Goal: Task Accomplishment & Management: Manage account settings

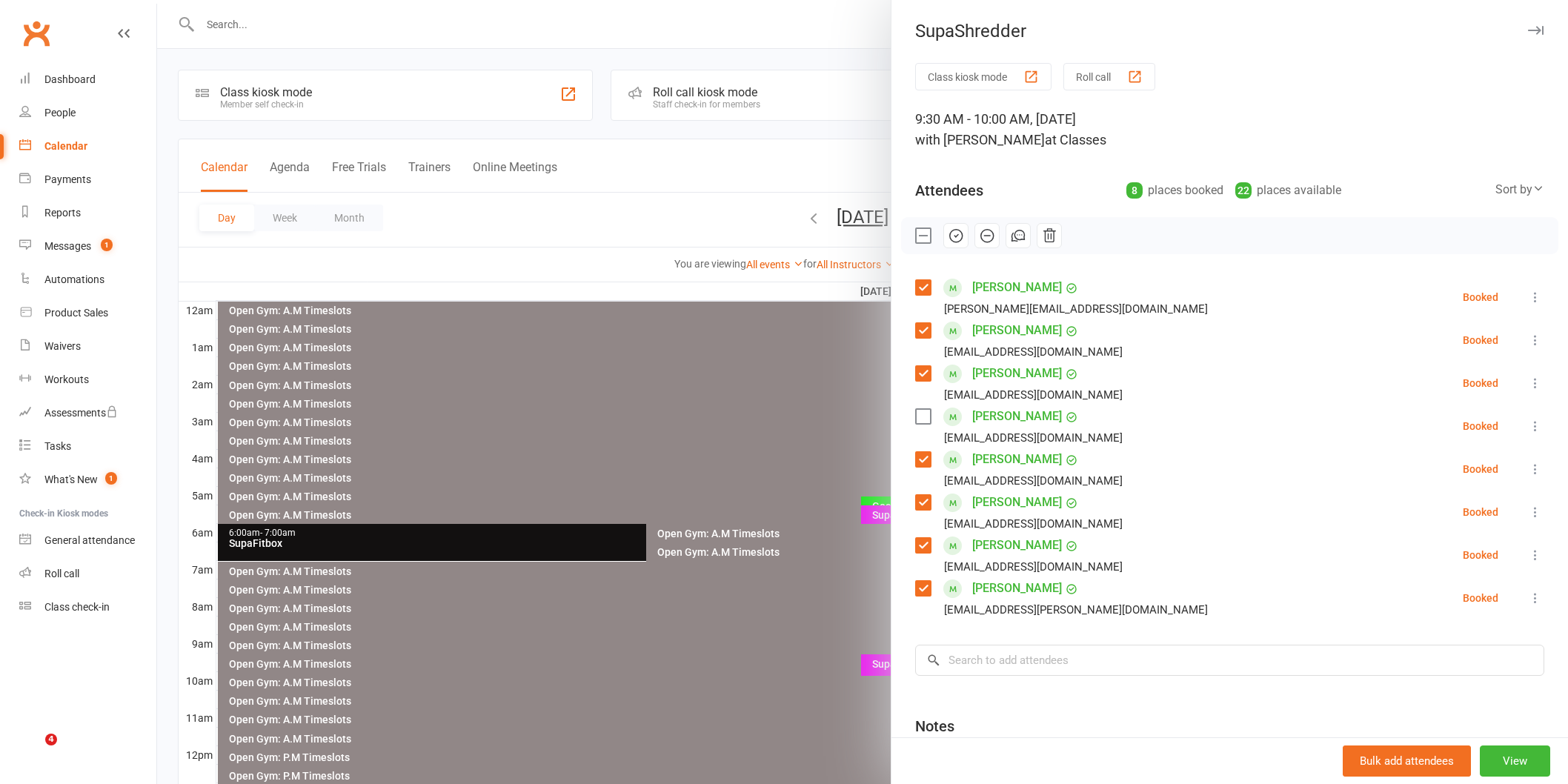
click at [920, 419] on label at bounding box center [922, 416] width 15 height 15
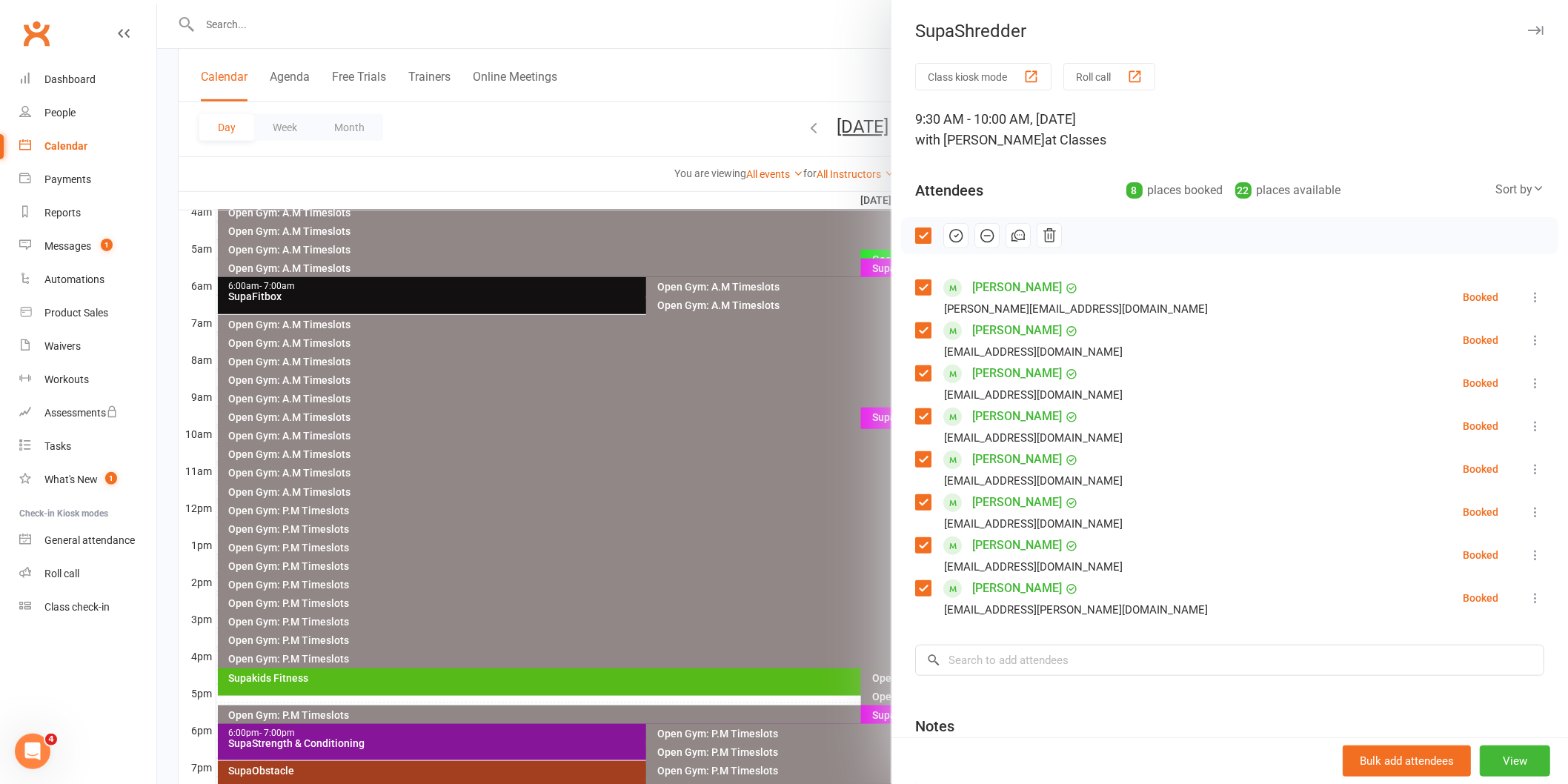
scroll to position [247, 0]
click at [972, 660] on input "search" at bounding box center [1230, 660] width 629 height 31
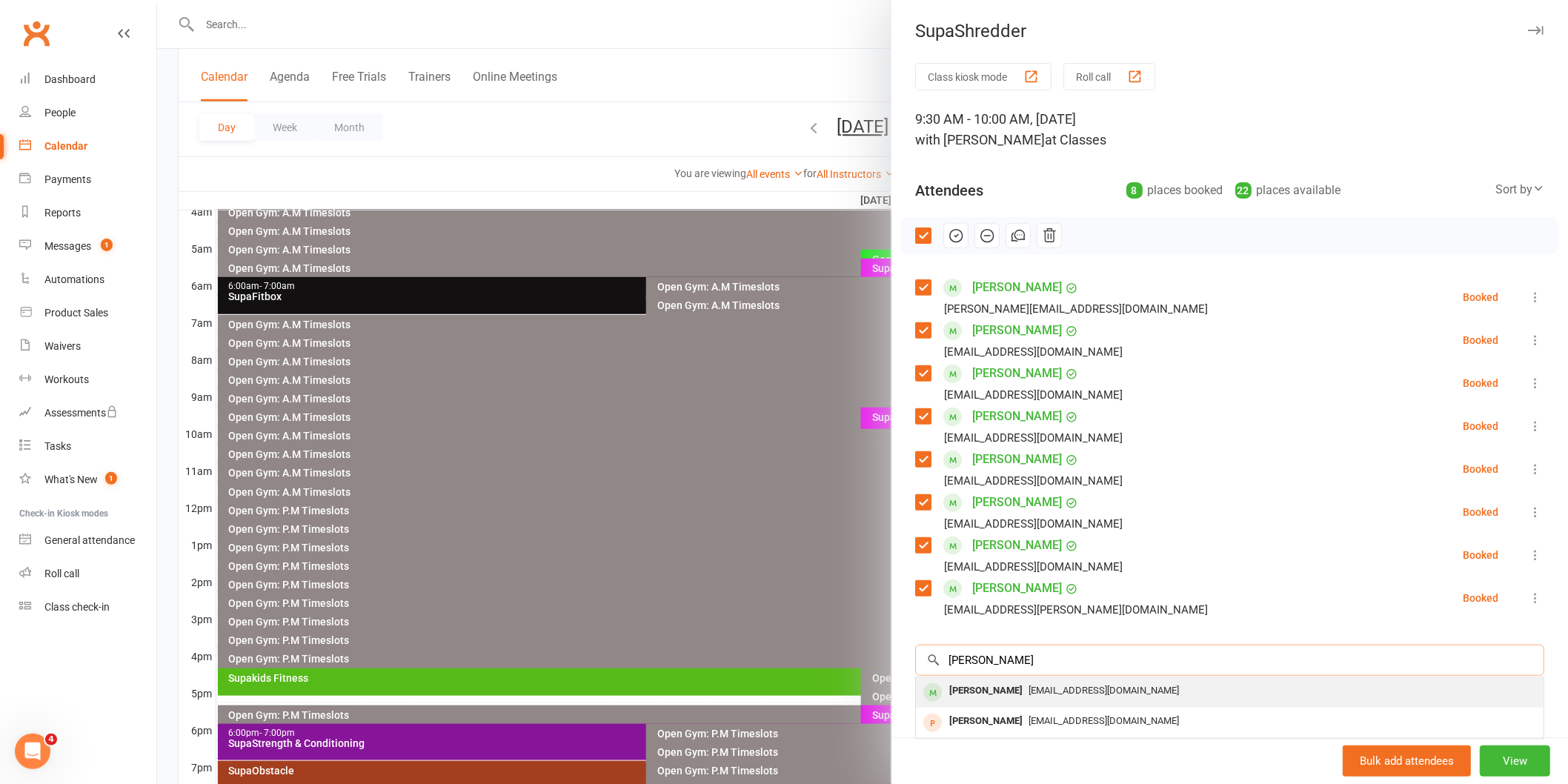
type input "nasre"
click at [965, 682] on div "Nasreen Sharique" at bounding box center [986, 690] width 85 height 21
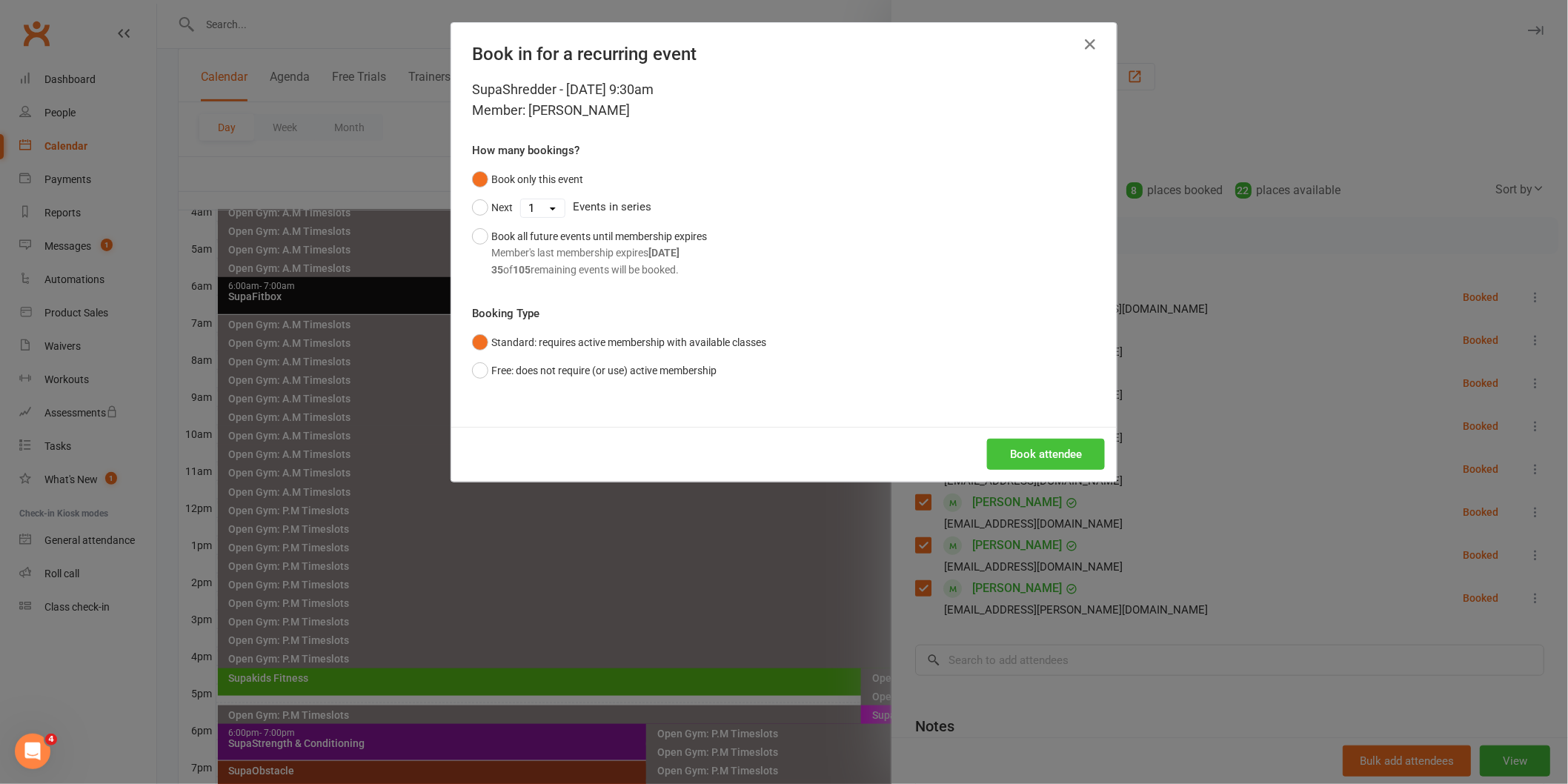
click at [1004, 447] on button "Book attendee" at bounding box center [1046, 454] width 118 height 31
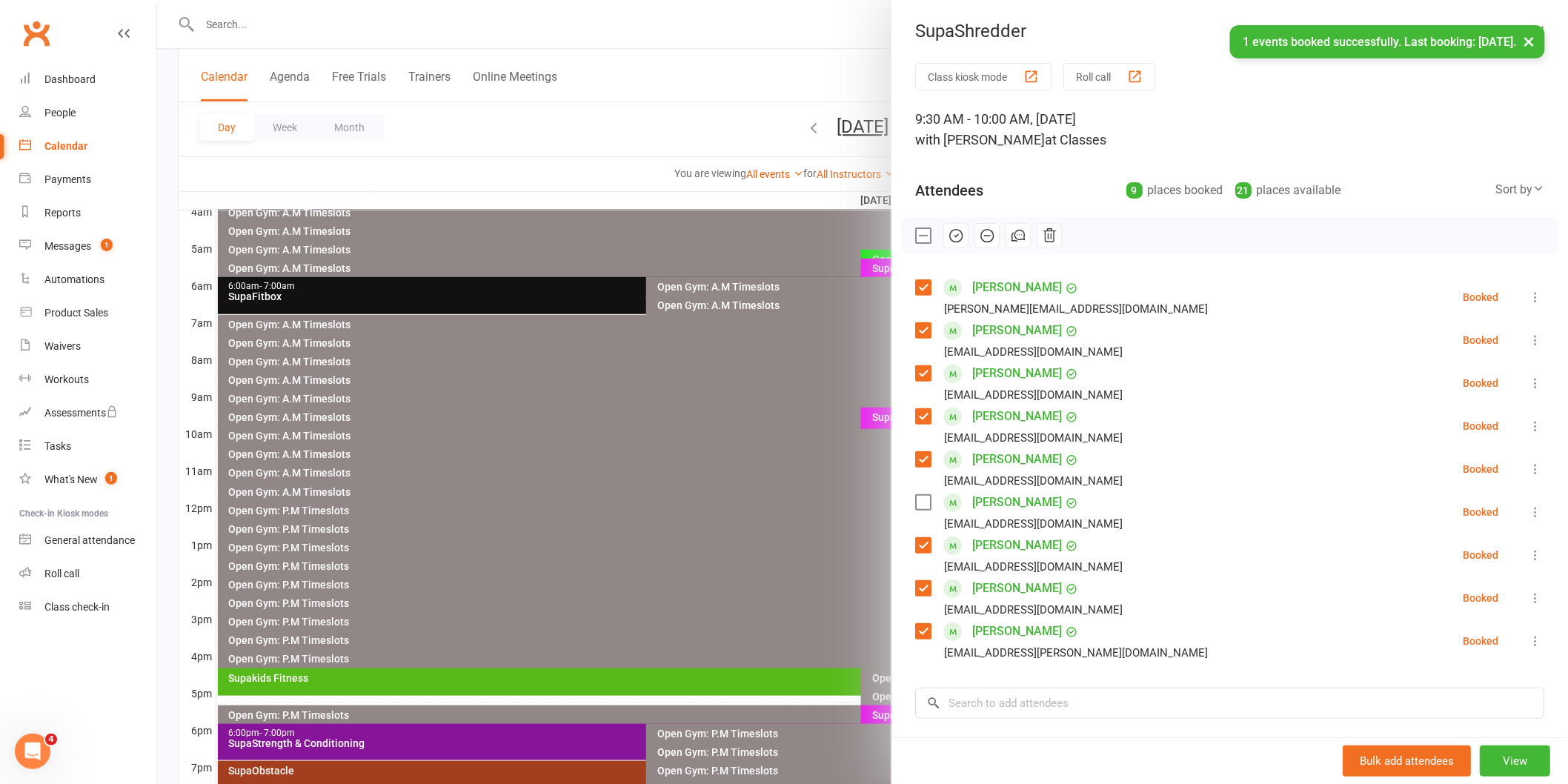
click at [917, 502] on label at bounding box center [922, 502] width 15 height 15
click at [952, 232] on icon "button" at bounding box center [956, 236] width 16 height 16
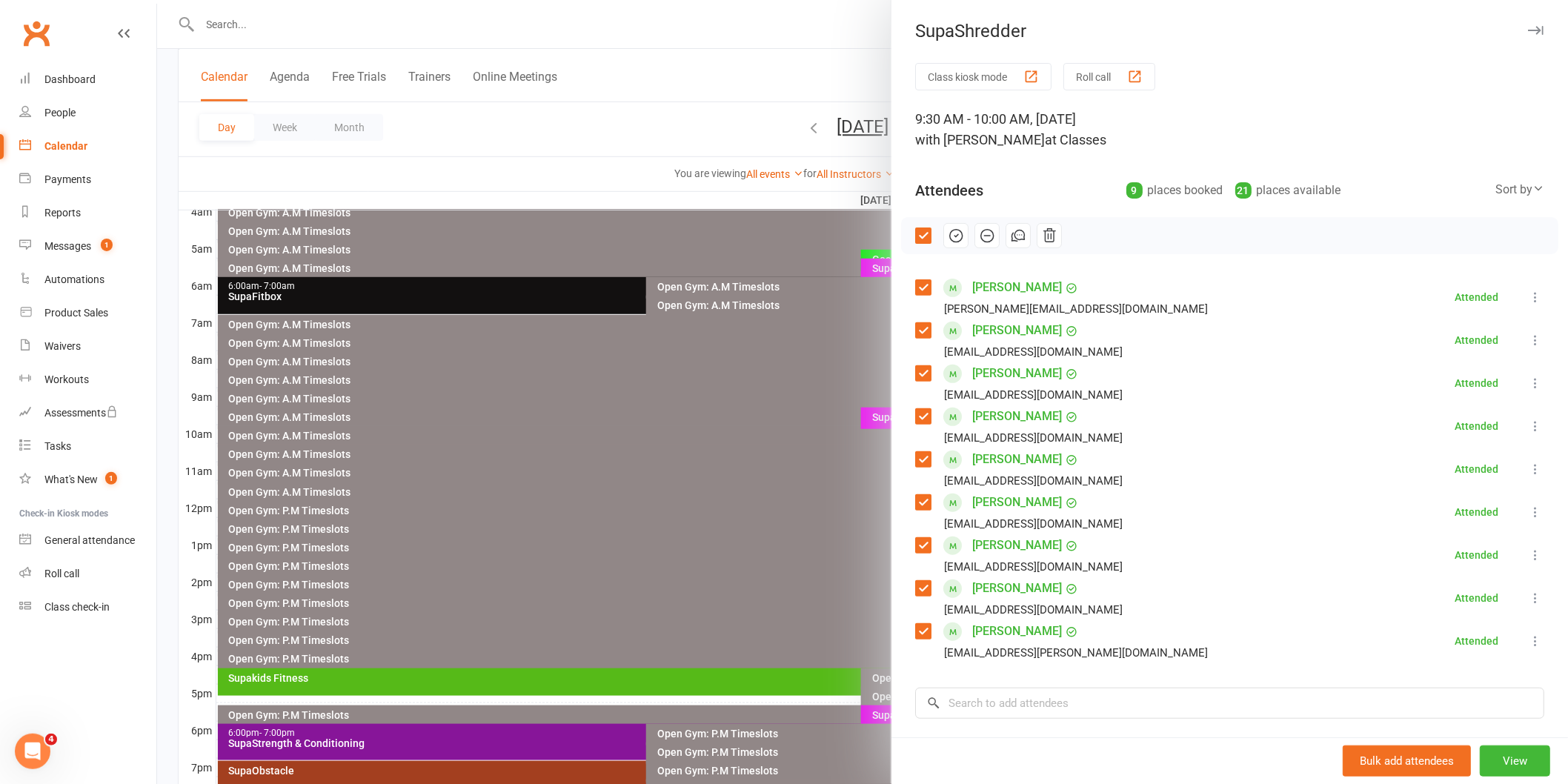
scroll to position [412, 0]
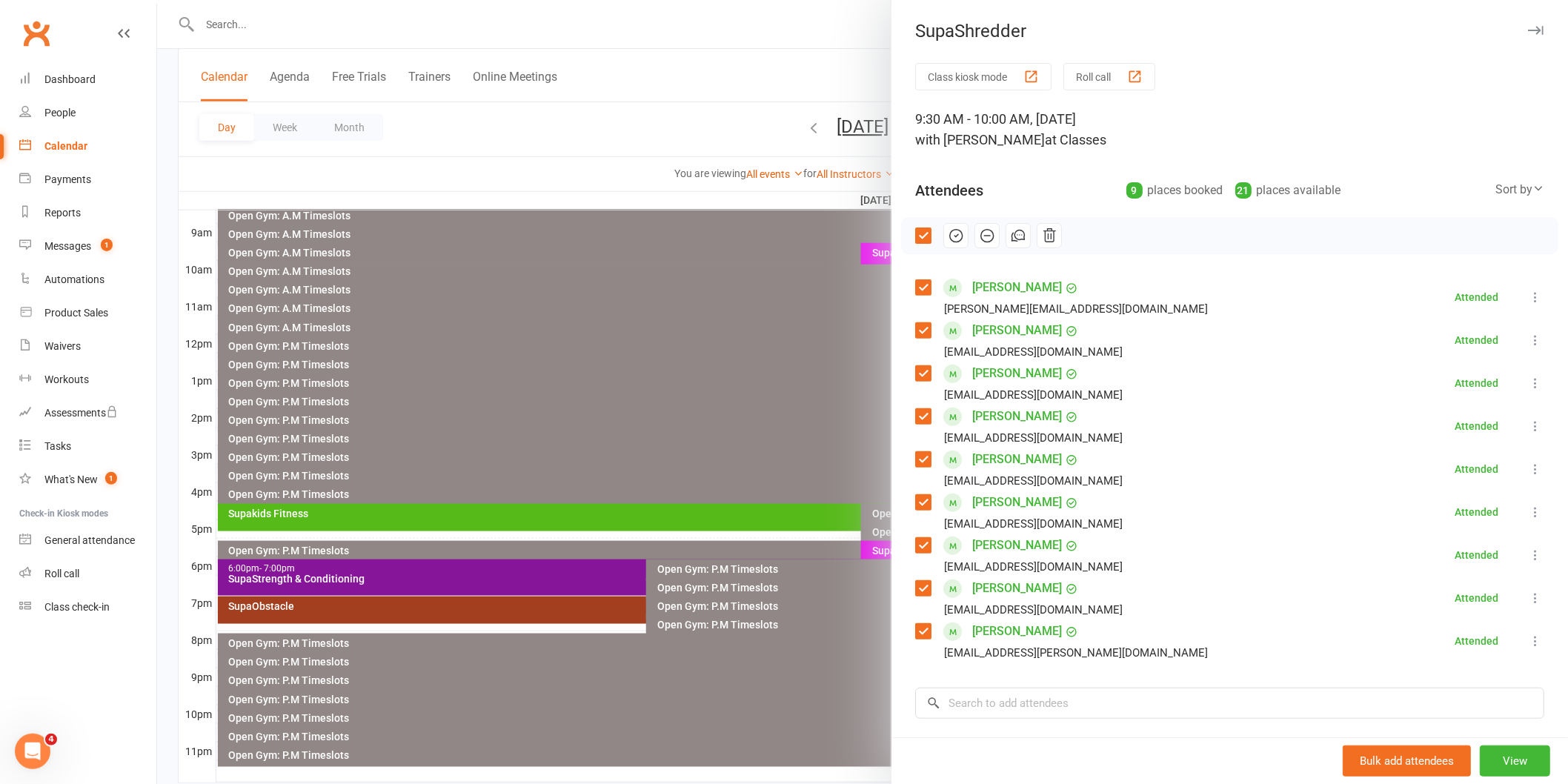
click at [875, 549] on div at bounding box center [862, 392] width 1411 height 784
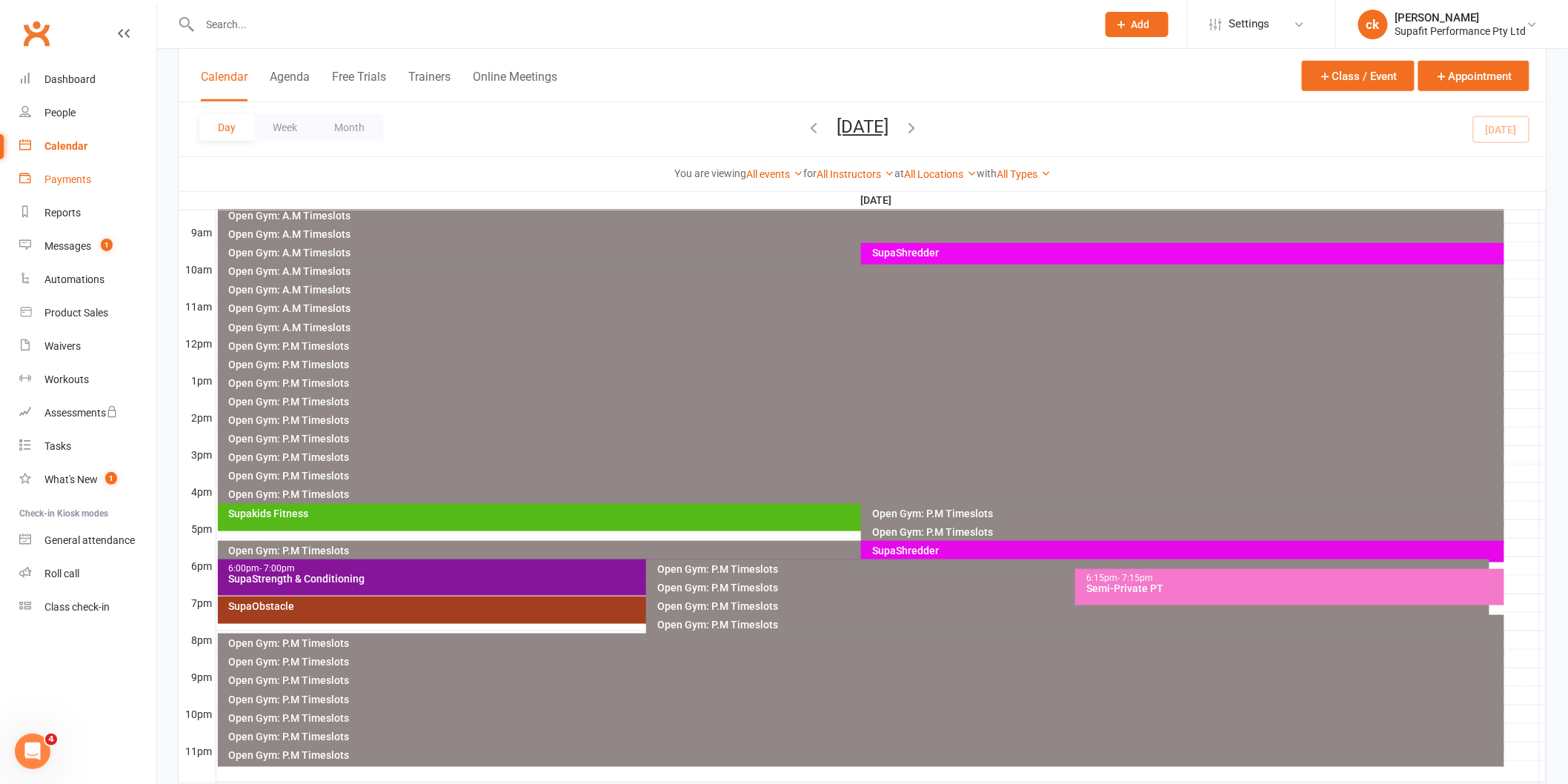
scroll to position [453, 0]
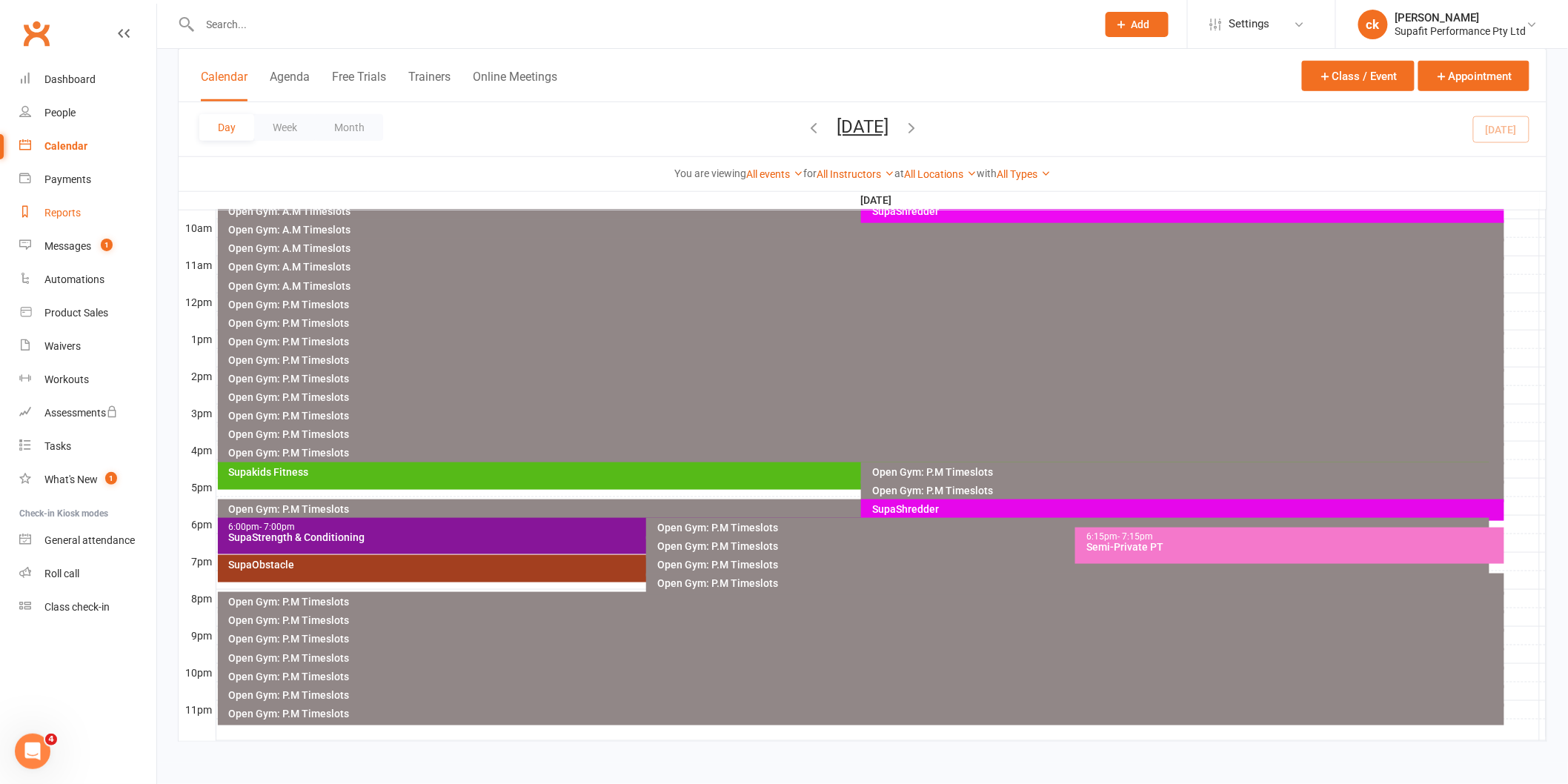
click at [61, 207] on div "Reports" at bounding box center [63, 213] width 37 height 12
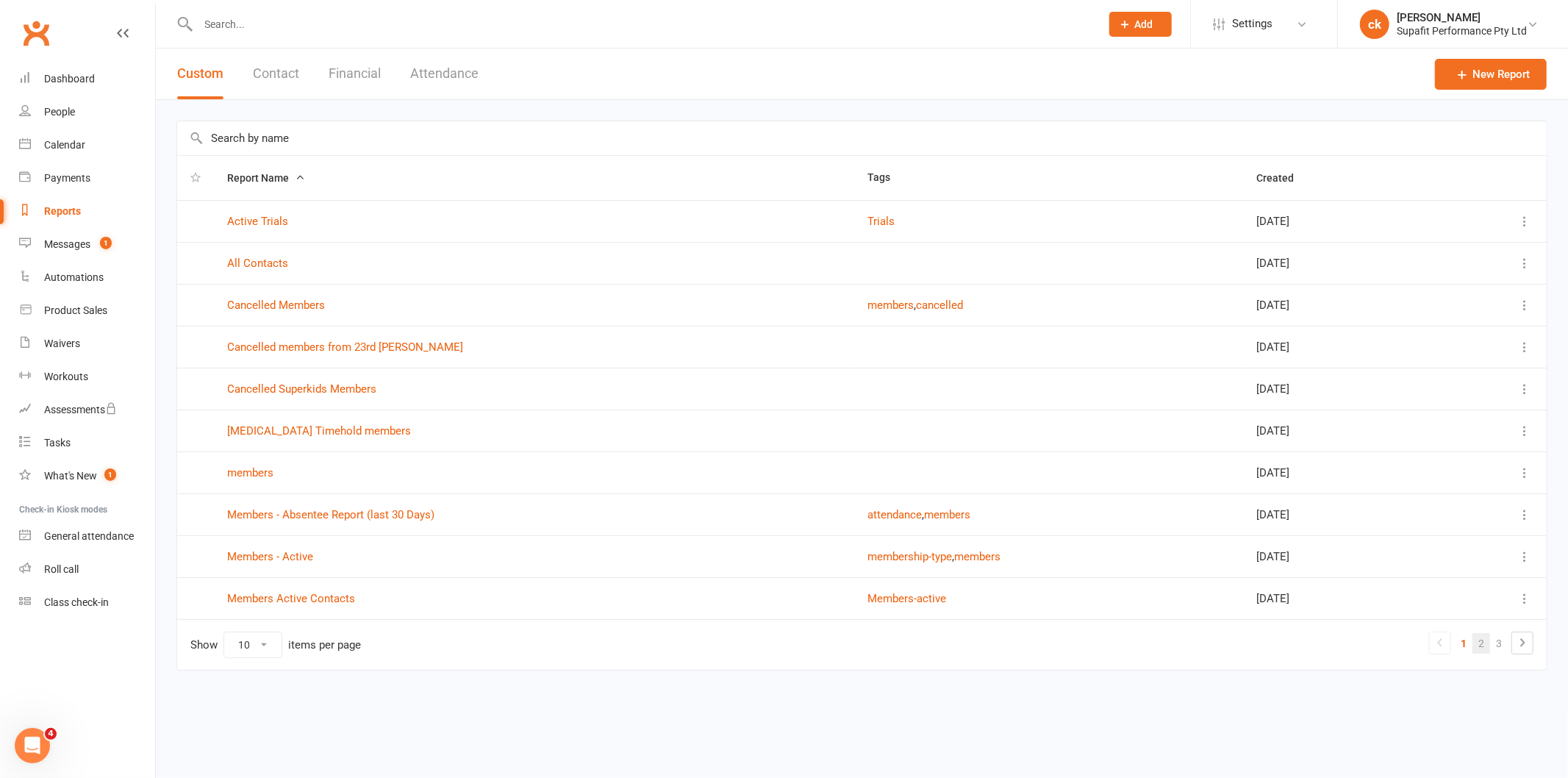
click at [1480, 642] on link "2" at bounding box center [1481, 643] width 17 height 21
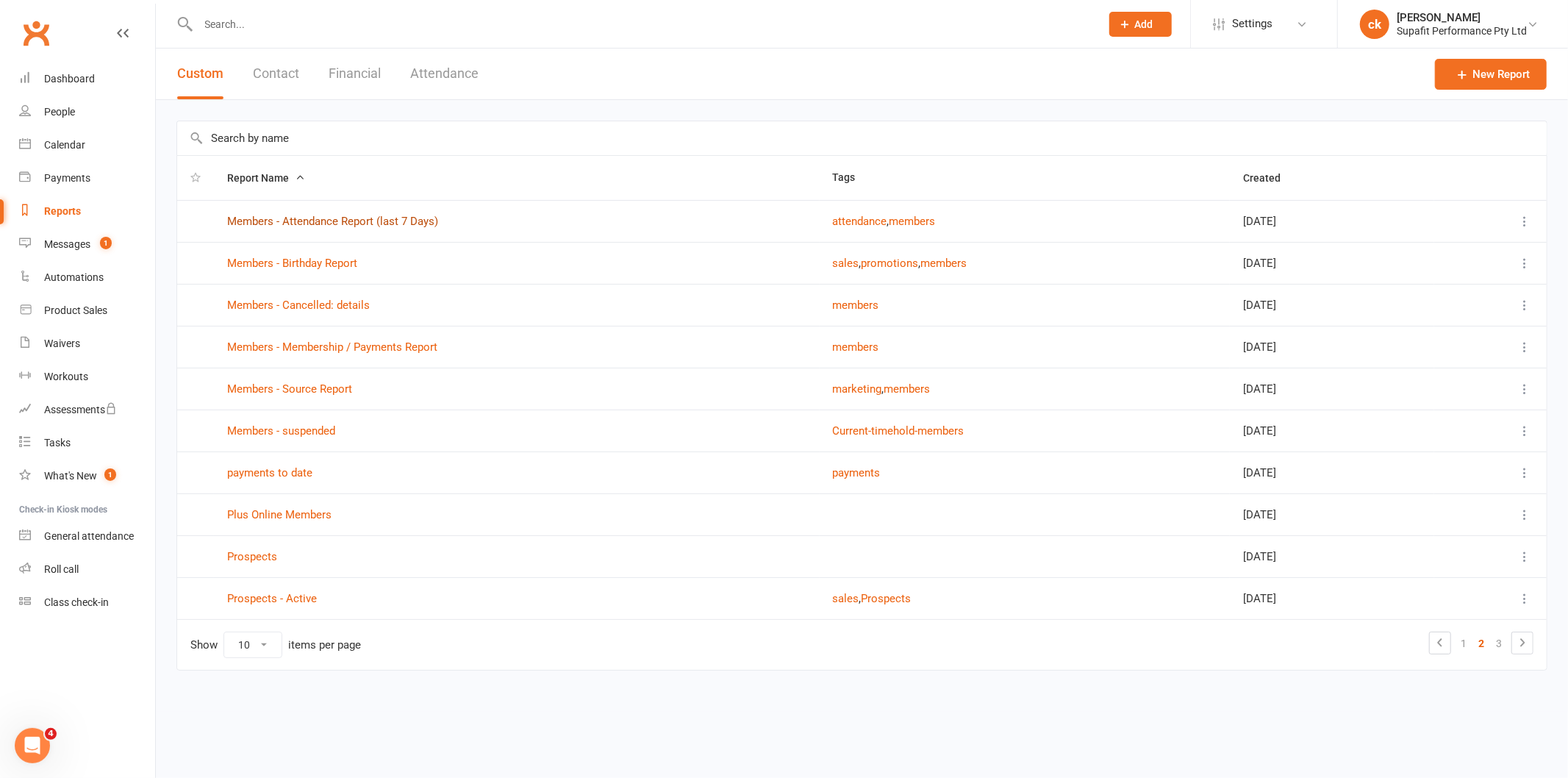
click at [366, 222] on link "Members - Attendance Report (last 7 Days)" at bounding box center [333, 221] width 211 height 13
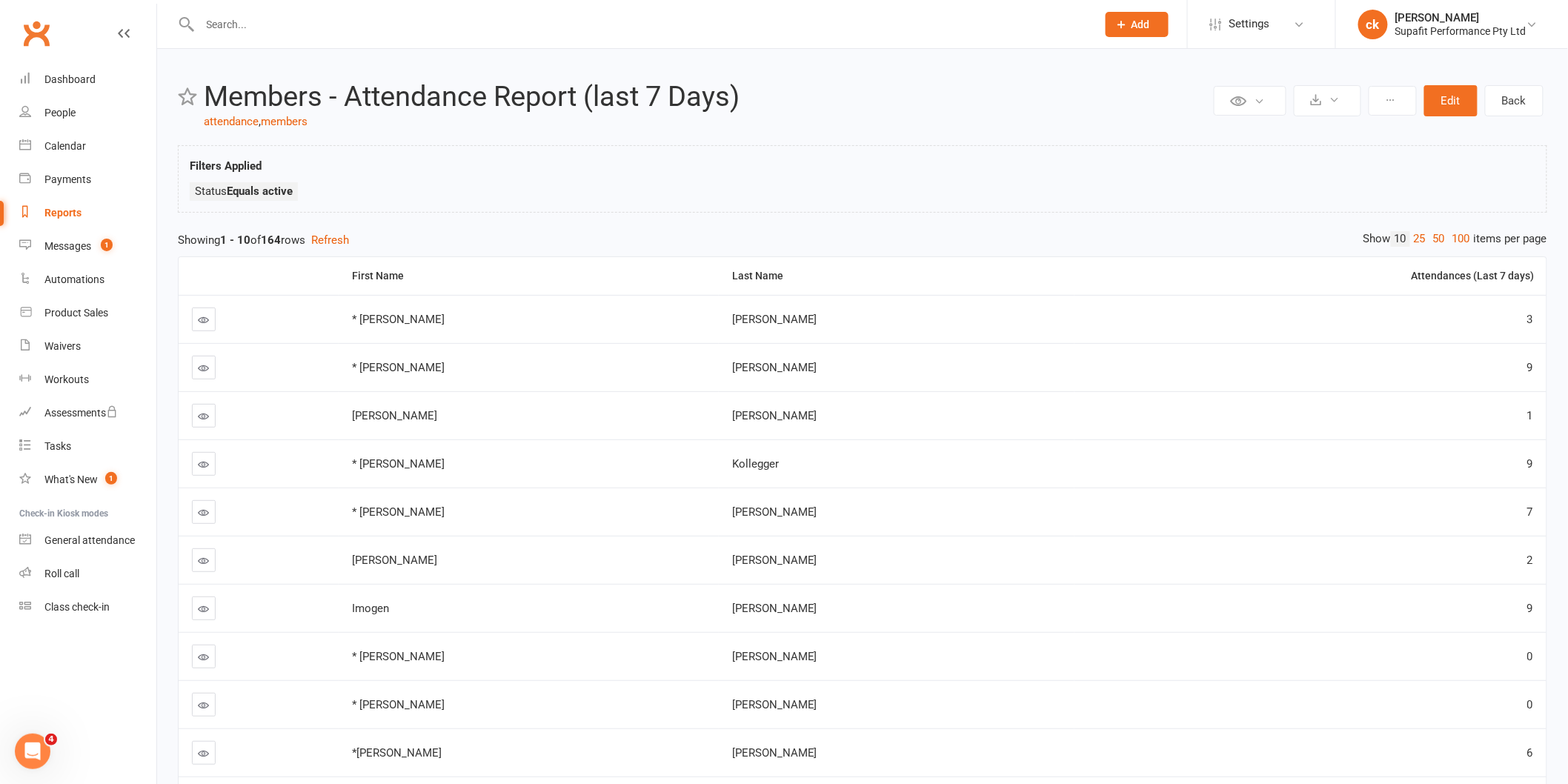
scroll to position [123, 0]
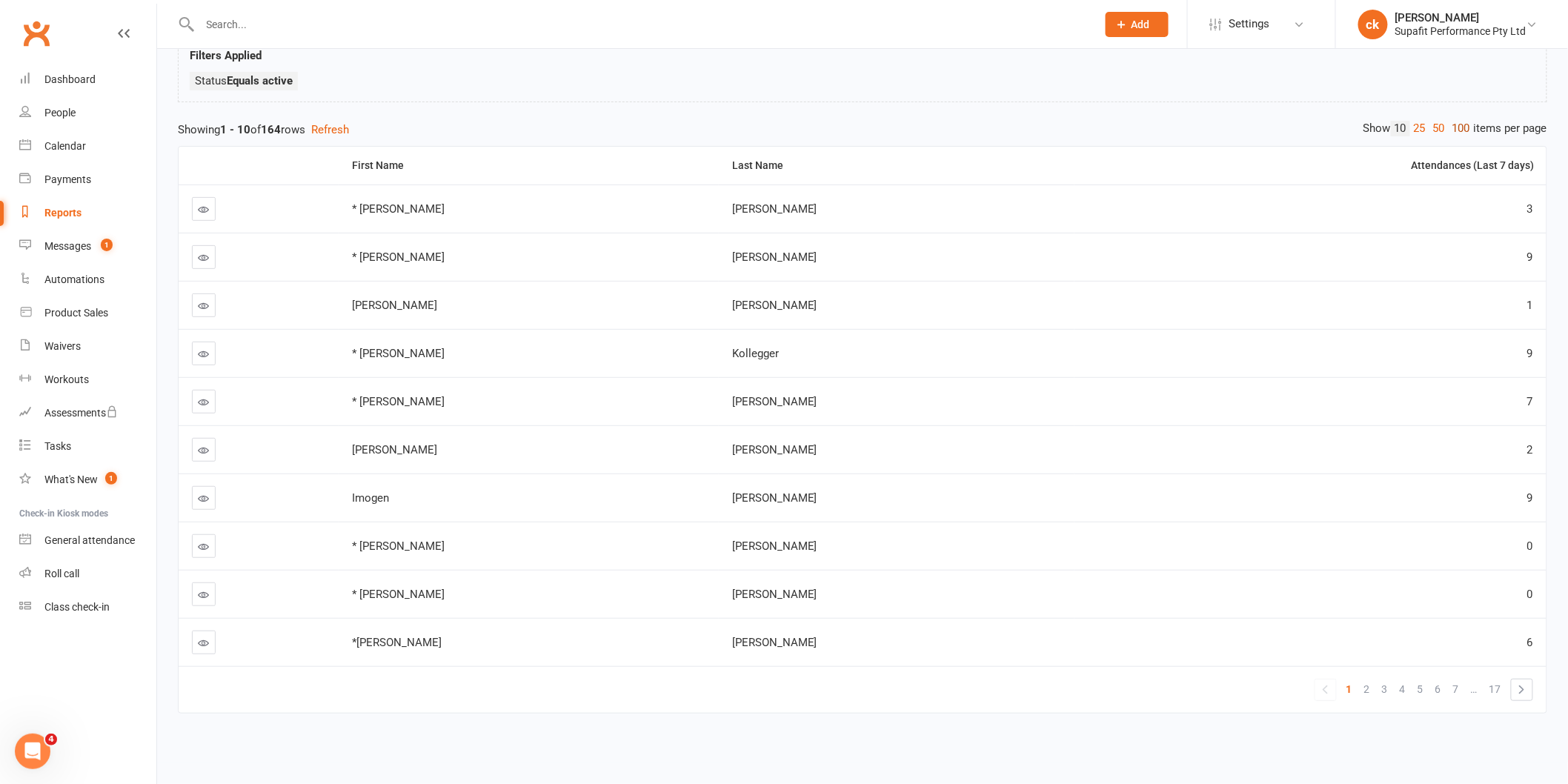
click at [1457, 121] on link "100" at bounding box center [1461, 129] width 25 height 16
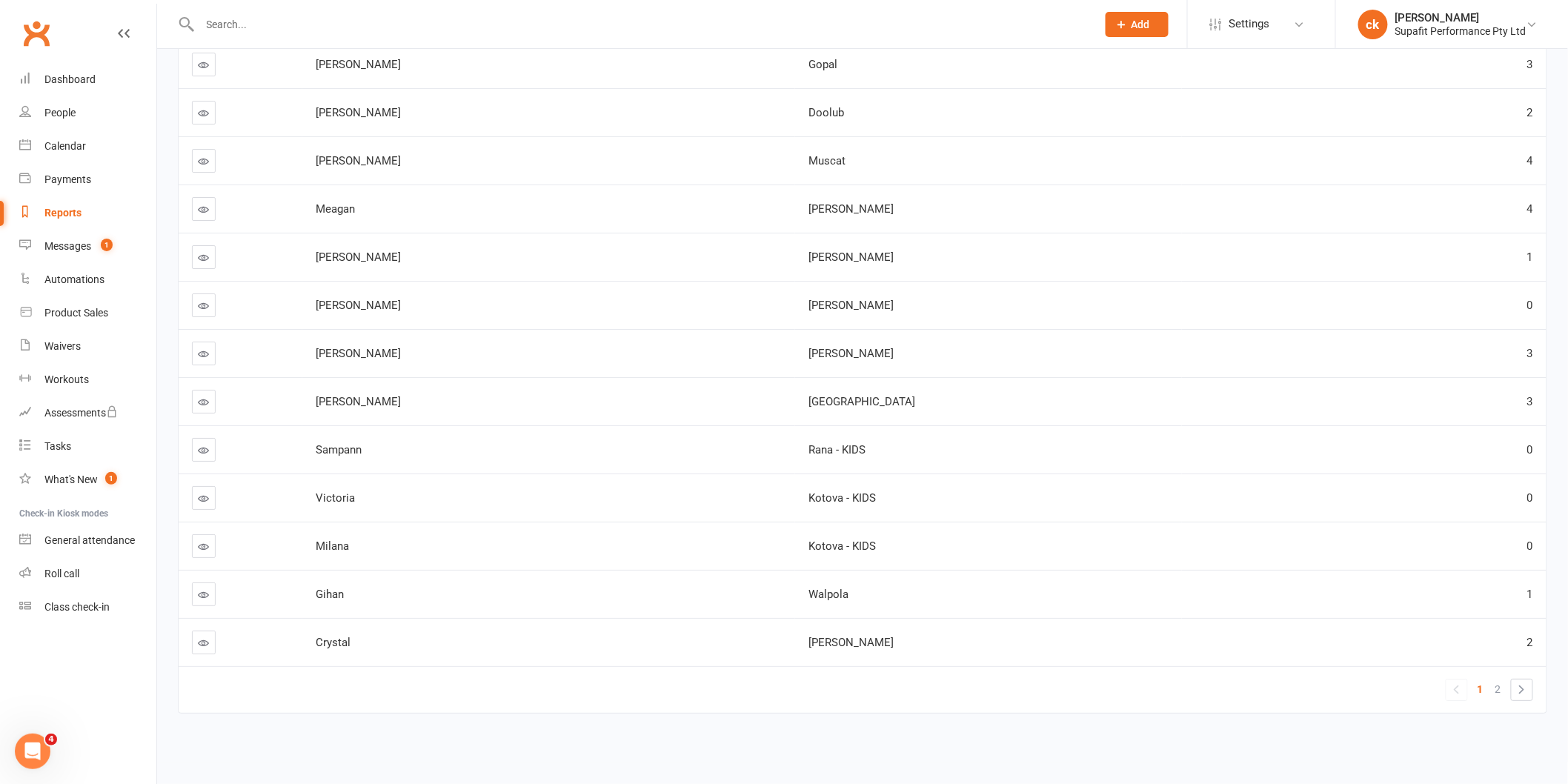
scroll to position [4462, 0]
click at [1493, 678] on link "2" at bounding box center [1499, 688] width 18 height 21
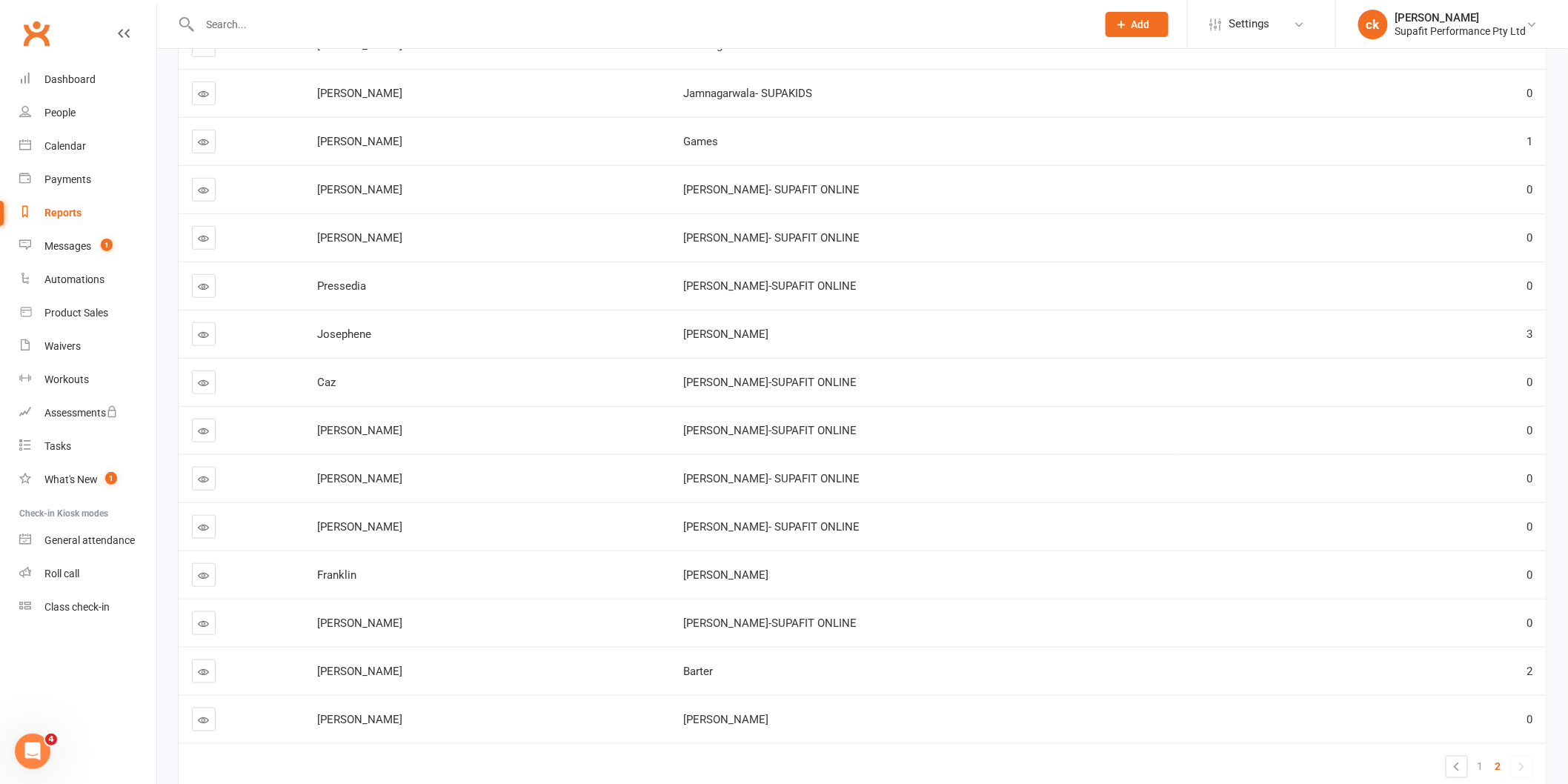
scroll to position [2716, 0]
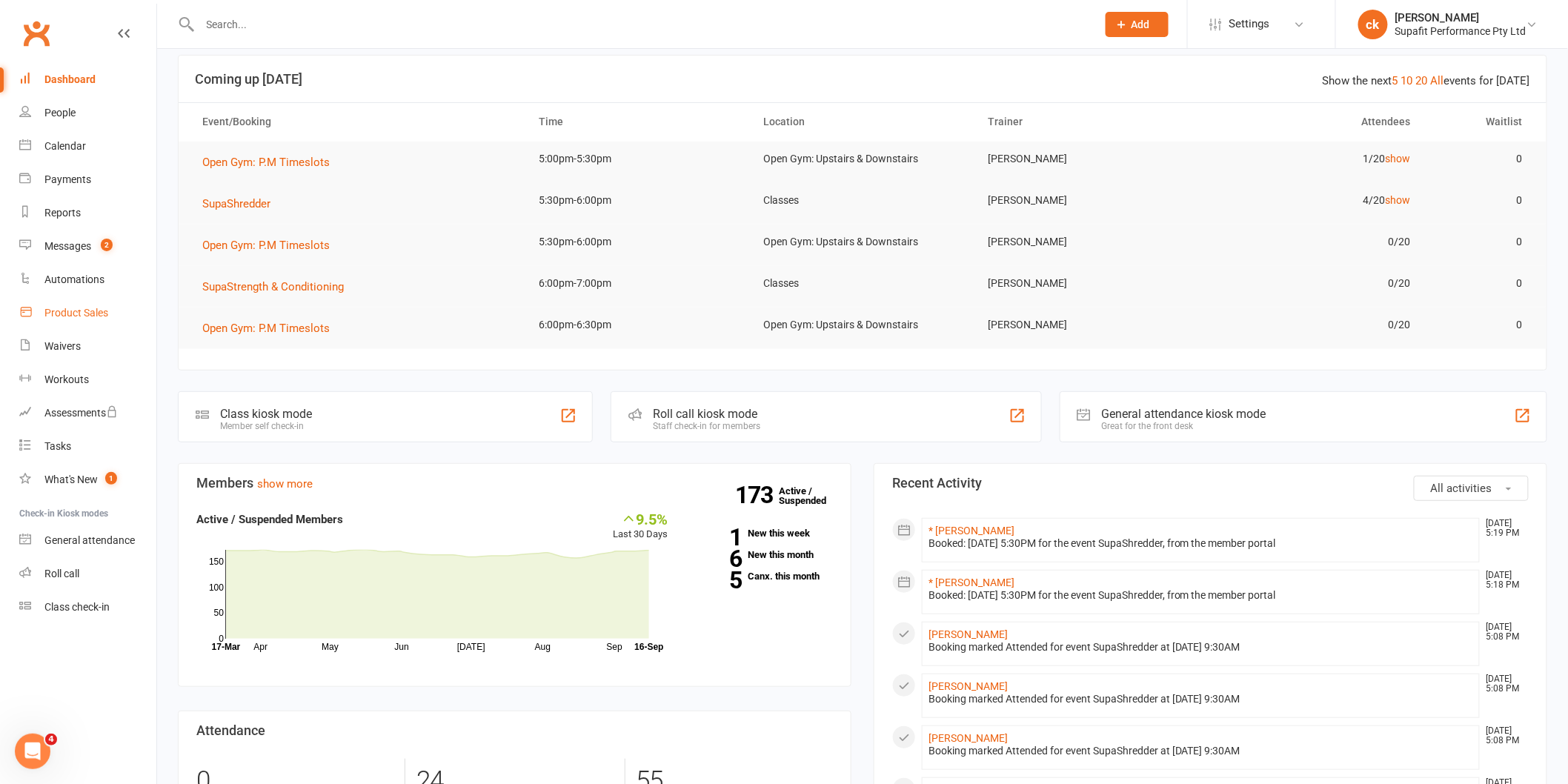
scroll to position [165, 0]
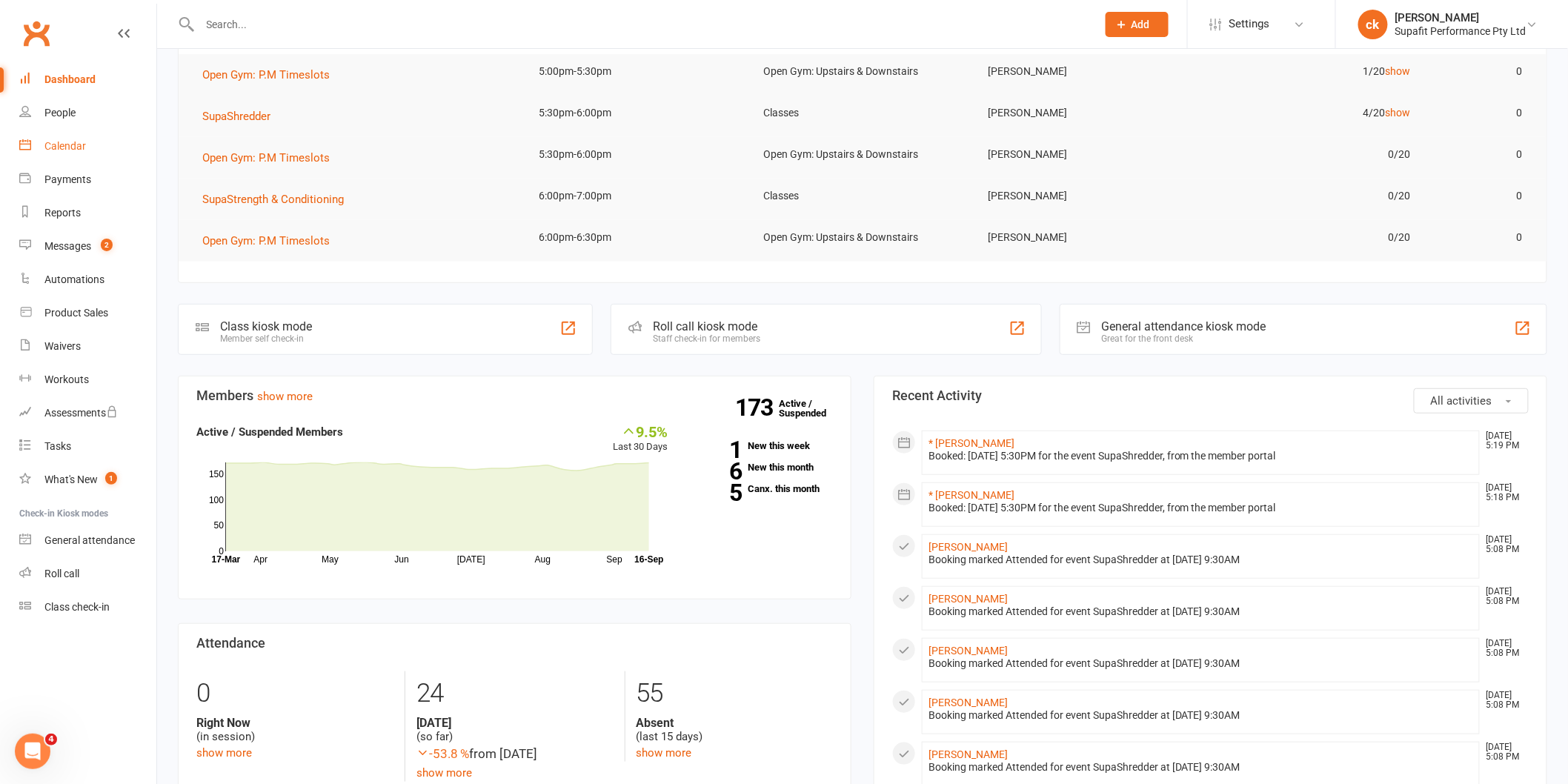
click at [61, 141] on div "Calendar" at bounding box center [65, 146] width 41 height 12
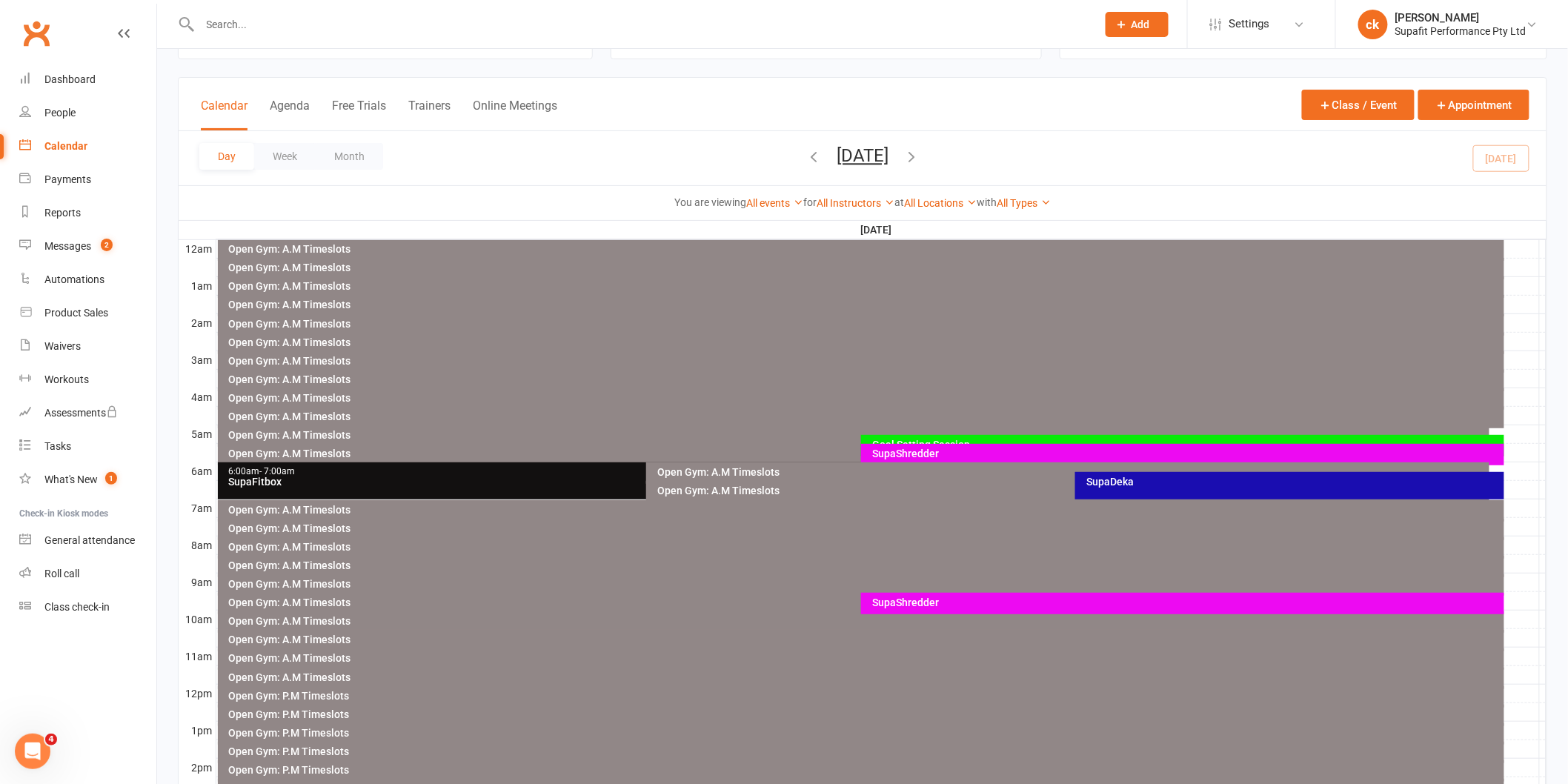
scroll to position [329, 0]
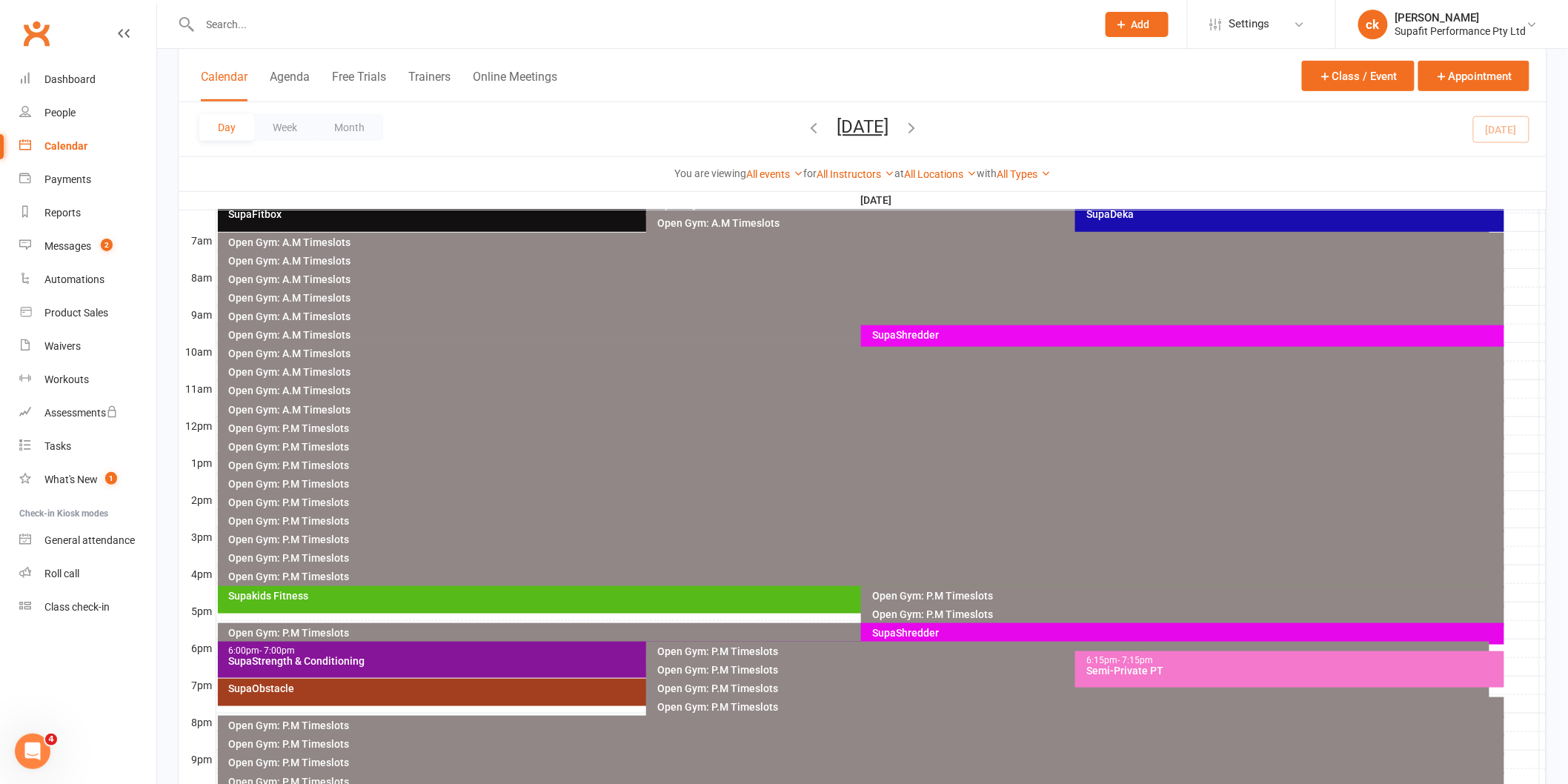
click at [917, 627] on div "SupaShredder" at bounding box center [1186, 632] width 630 height 10
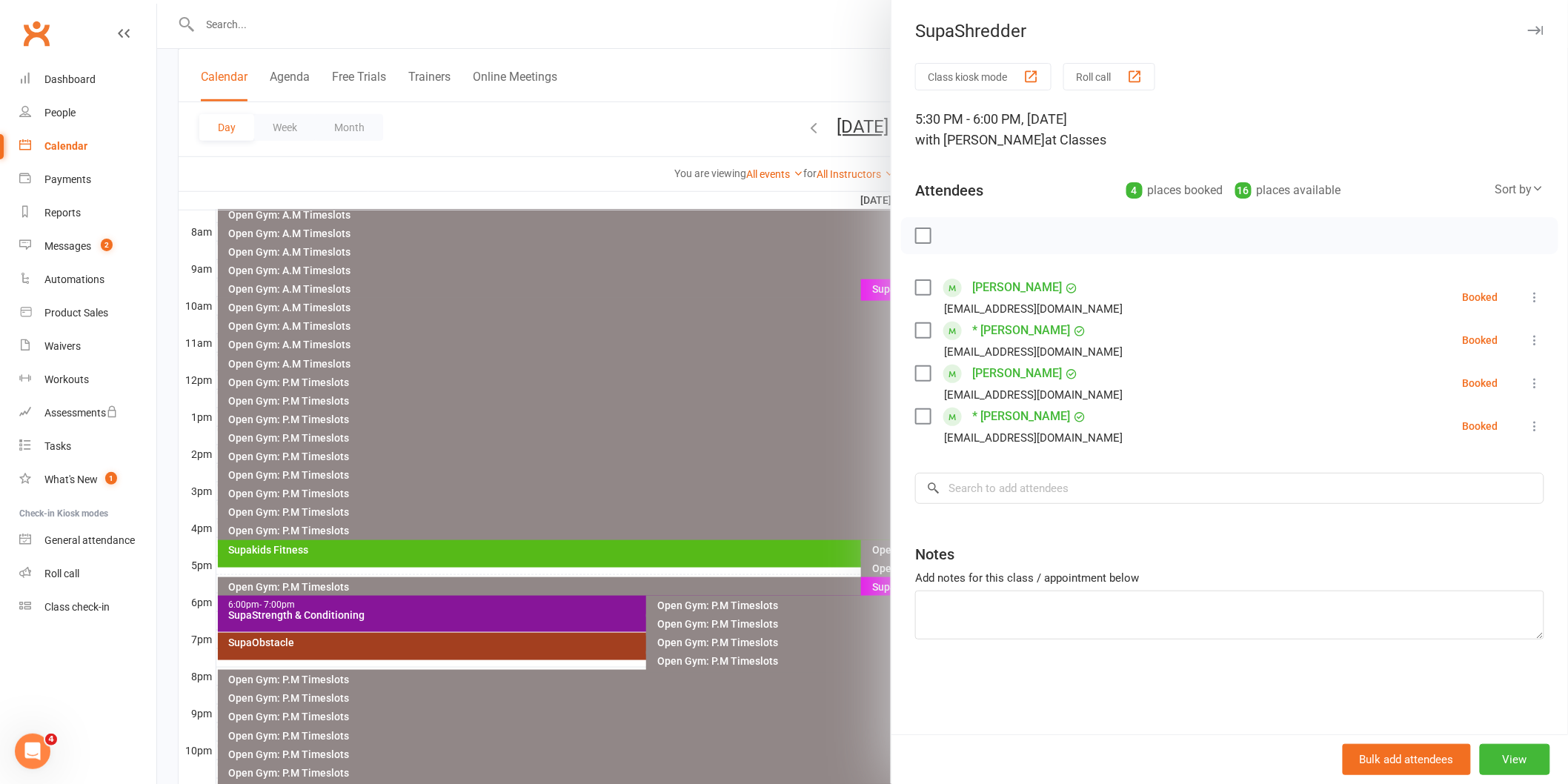
scroll to position [412, 0]
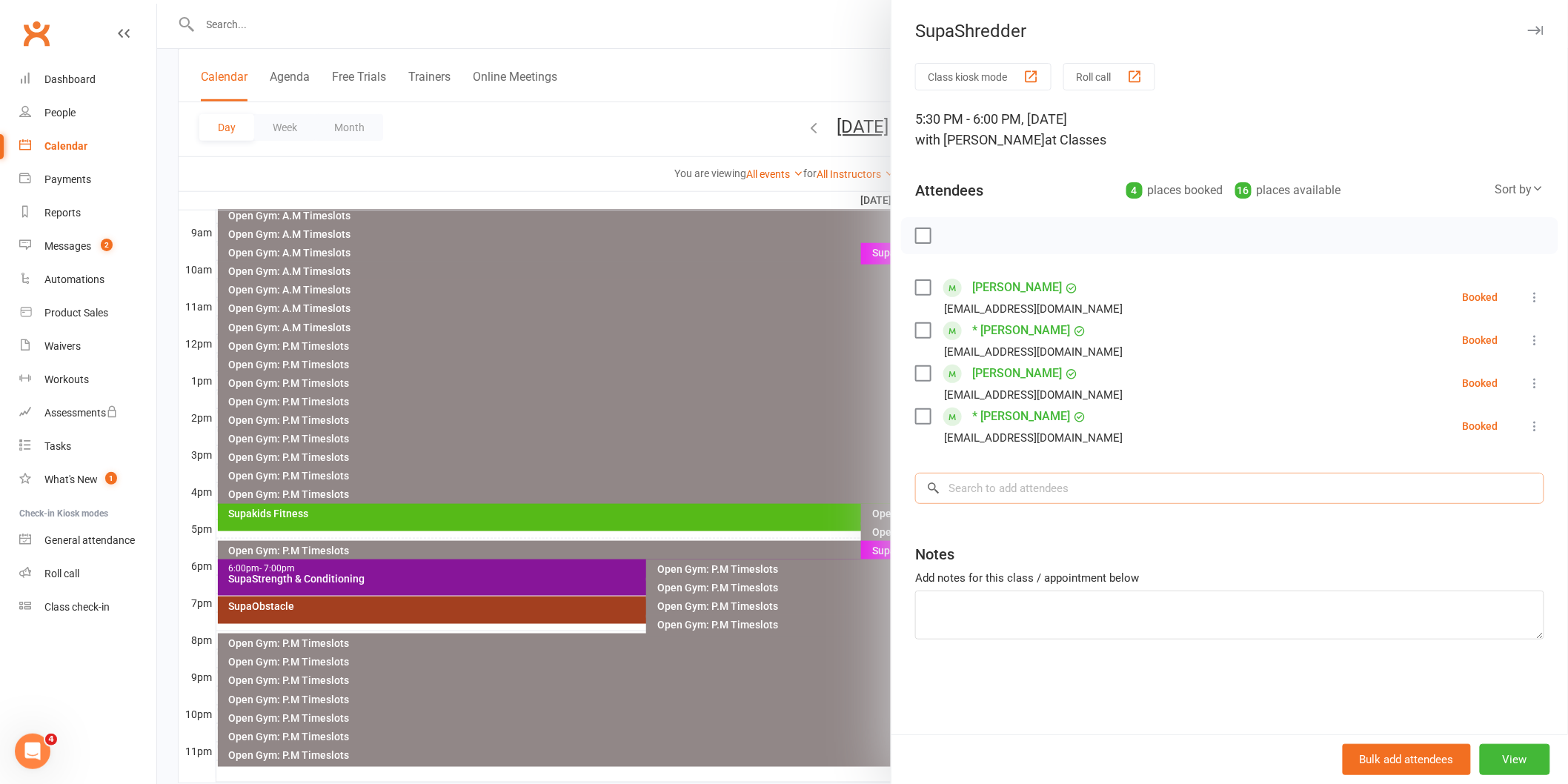
click at [969, 486] on input "search" at bounding box center [1230, 488] width 629 height 31
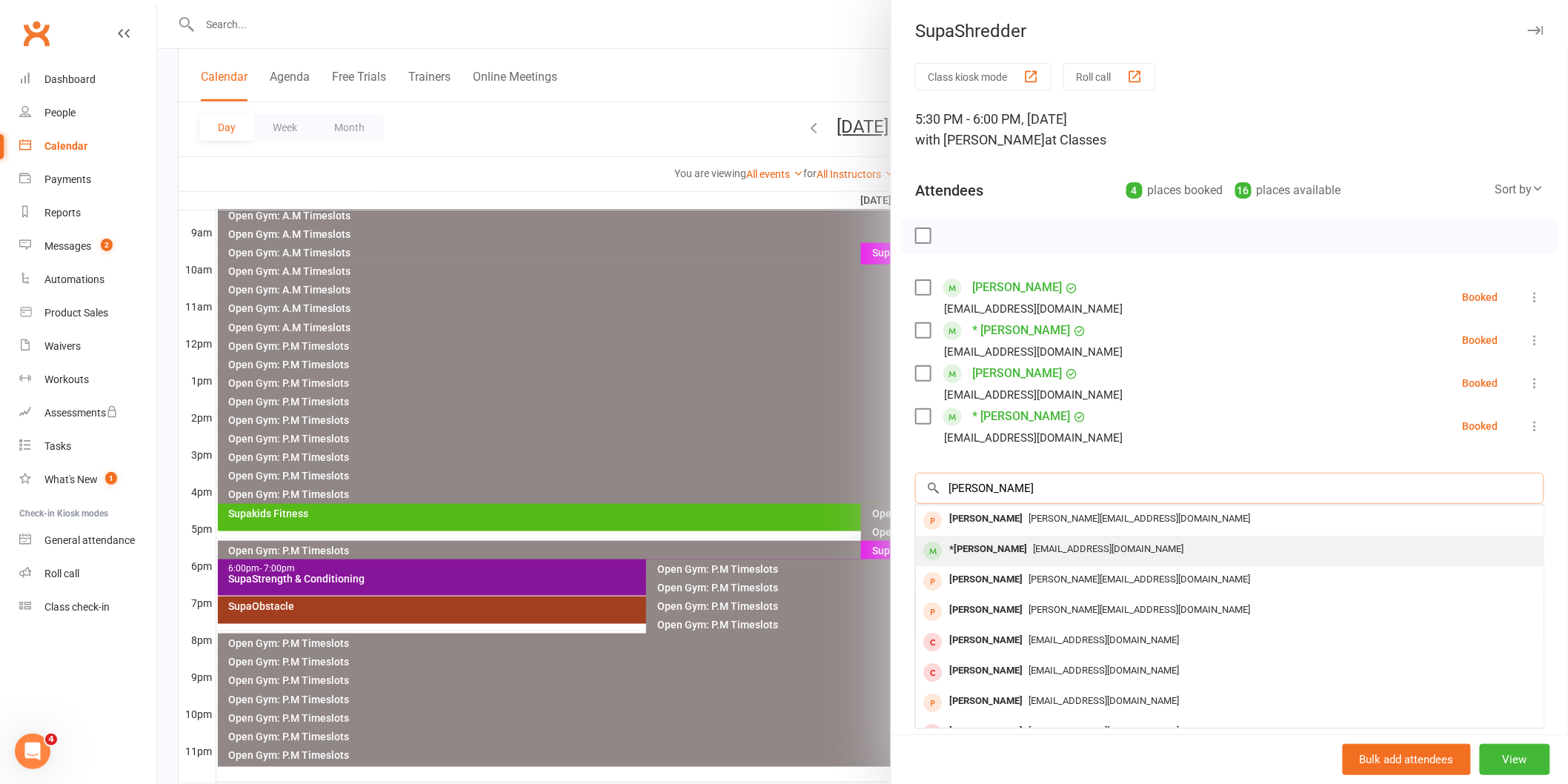
type input "lara"
click at [991, 550] on div "*Lara Foran" at bounding box center [988, 549] width 90 height 21
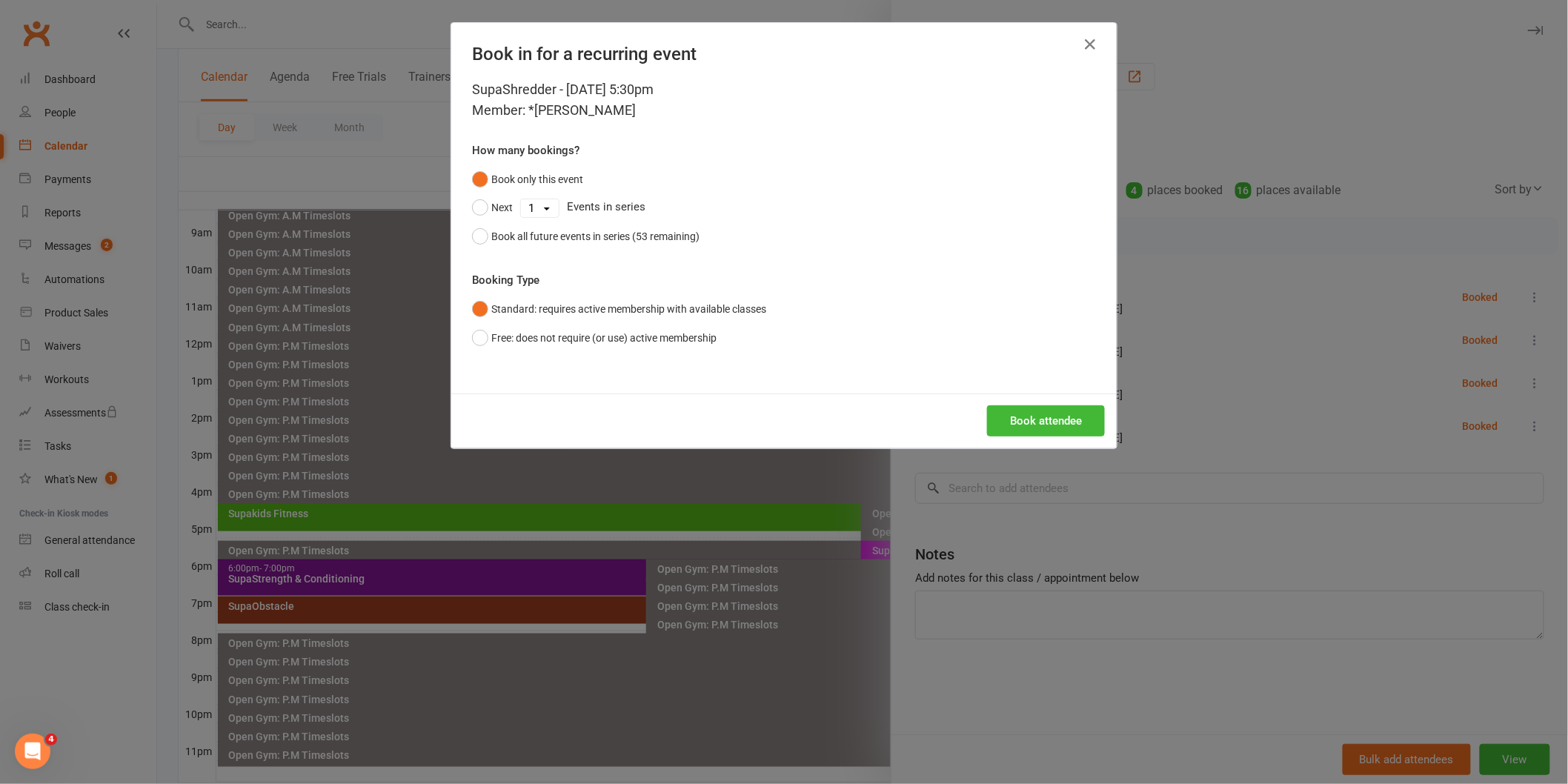
click at [1006, 404] on div "Book attendee" at bounding box center [784, 420] width 666 height 55
click at [1006, 412] on button "Book attendee" at bounding box center [1046, 420] width 118 height 31
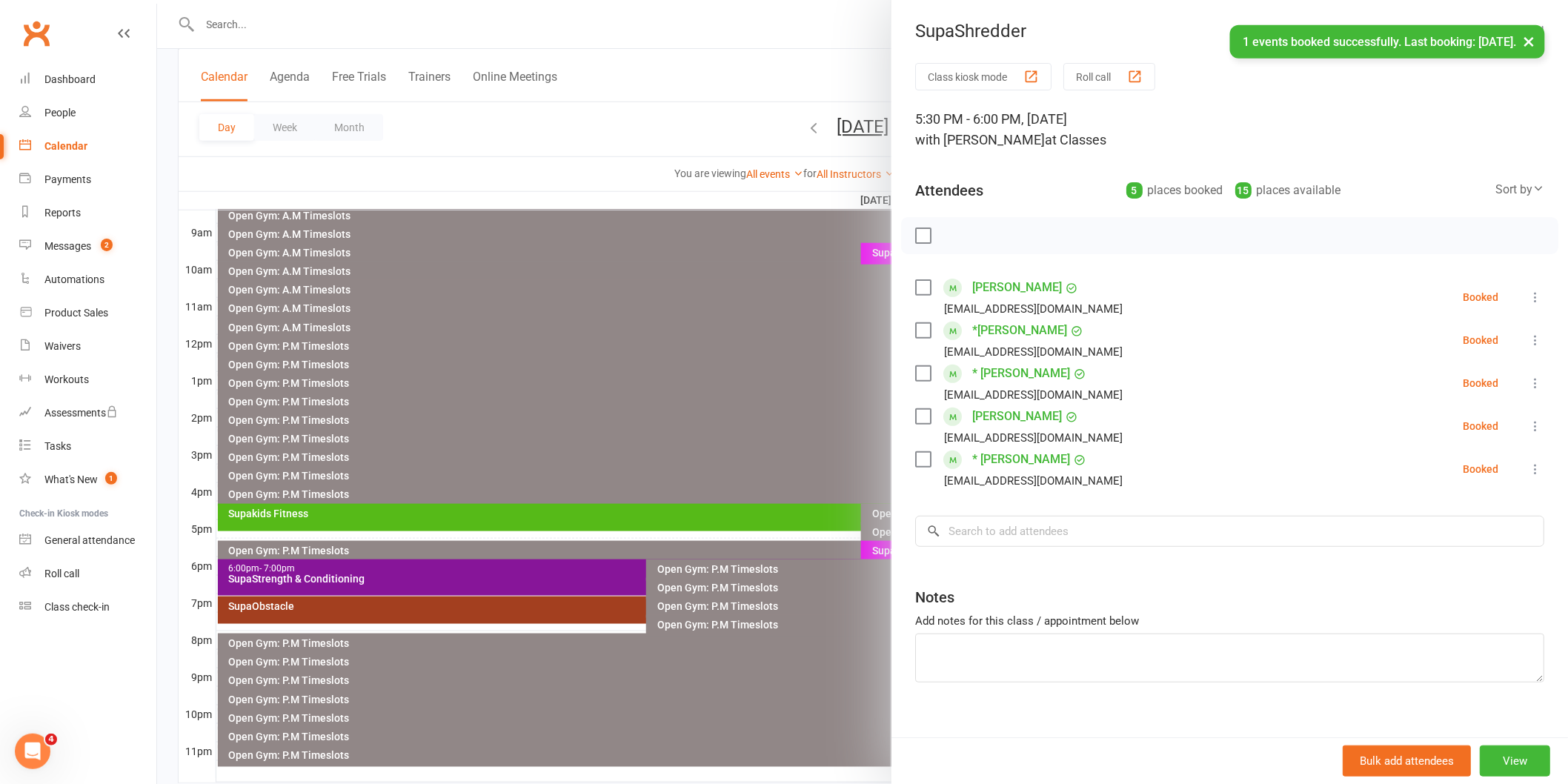
click at [975, 482] on div "rubylou9119@gmail.com" at bounding box center [1034, 481] width 178 height 19
click at [974, 539] on input "search" at bounding box center [1230, 531] width 629 height 31
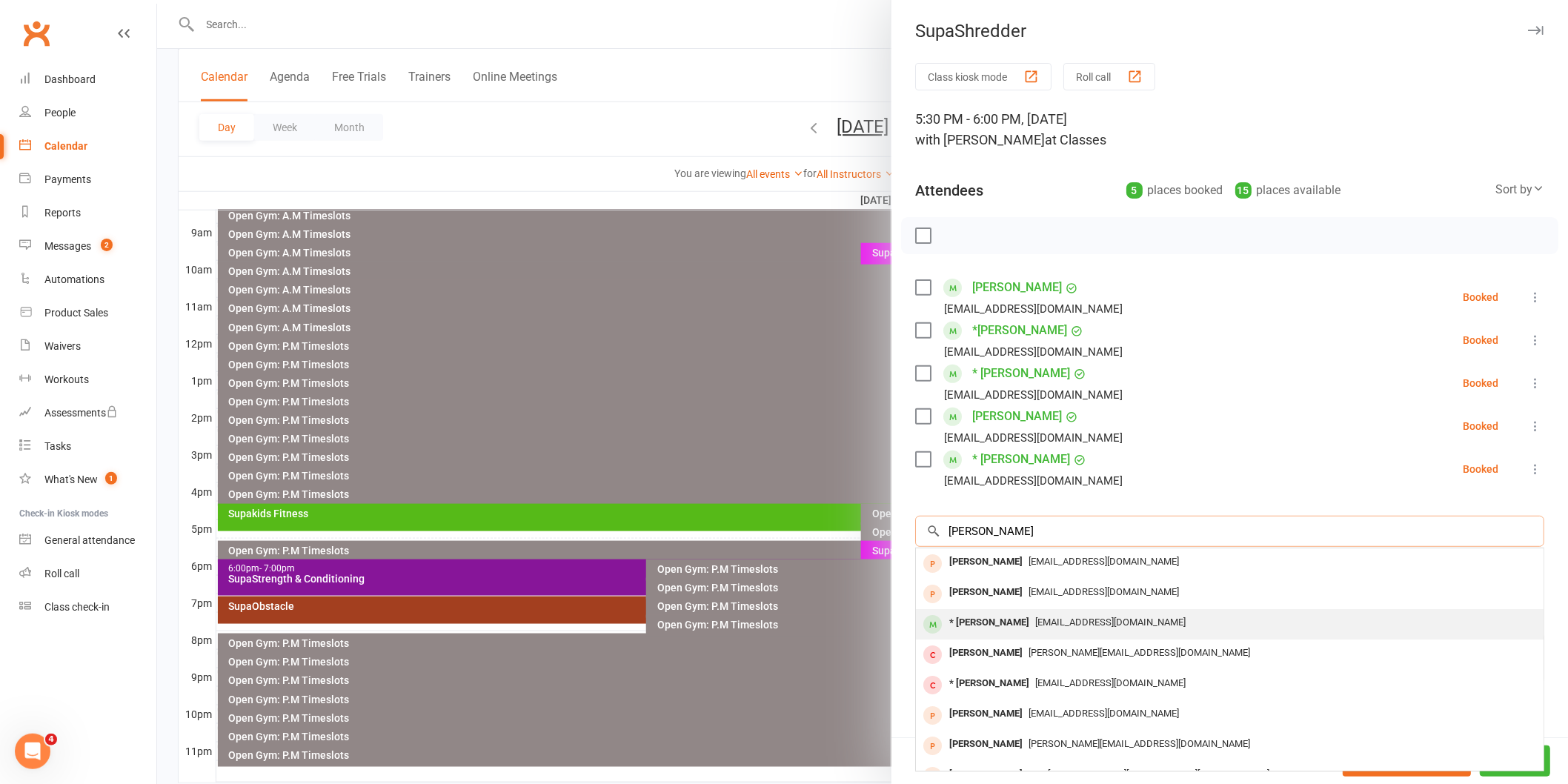
type input "adam r"
click at [994, 625] on div "* Adam Ryder" at bounding box center [989, 622] width 92 height 21
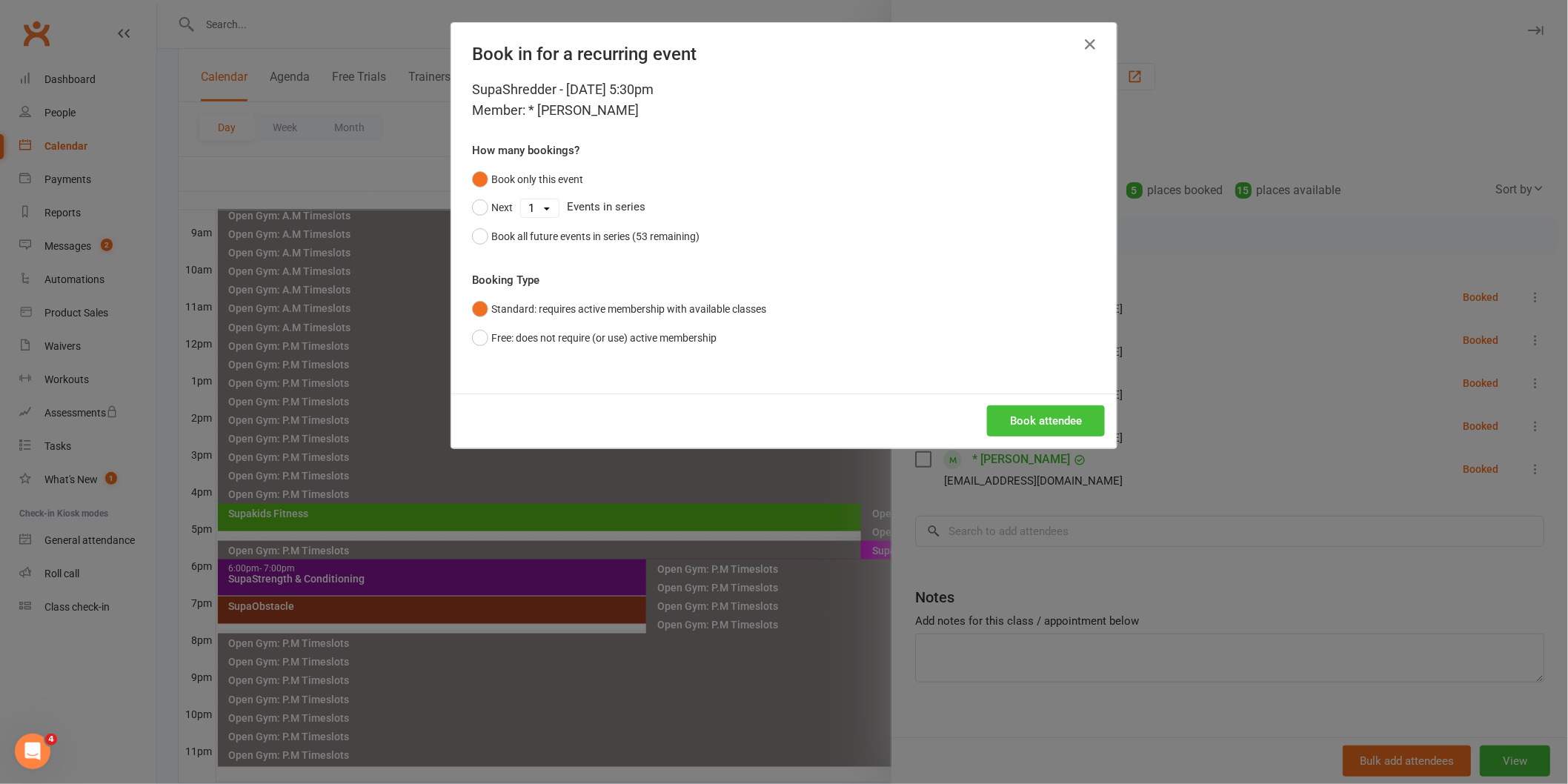
click at [1024, 415] on button "Book attendee" at bounding box center [1046, 420] width 118 height 31
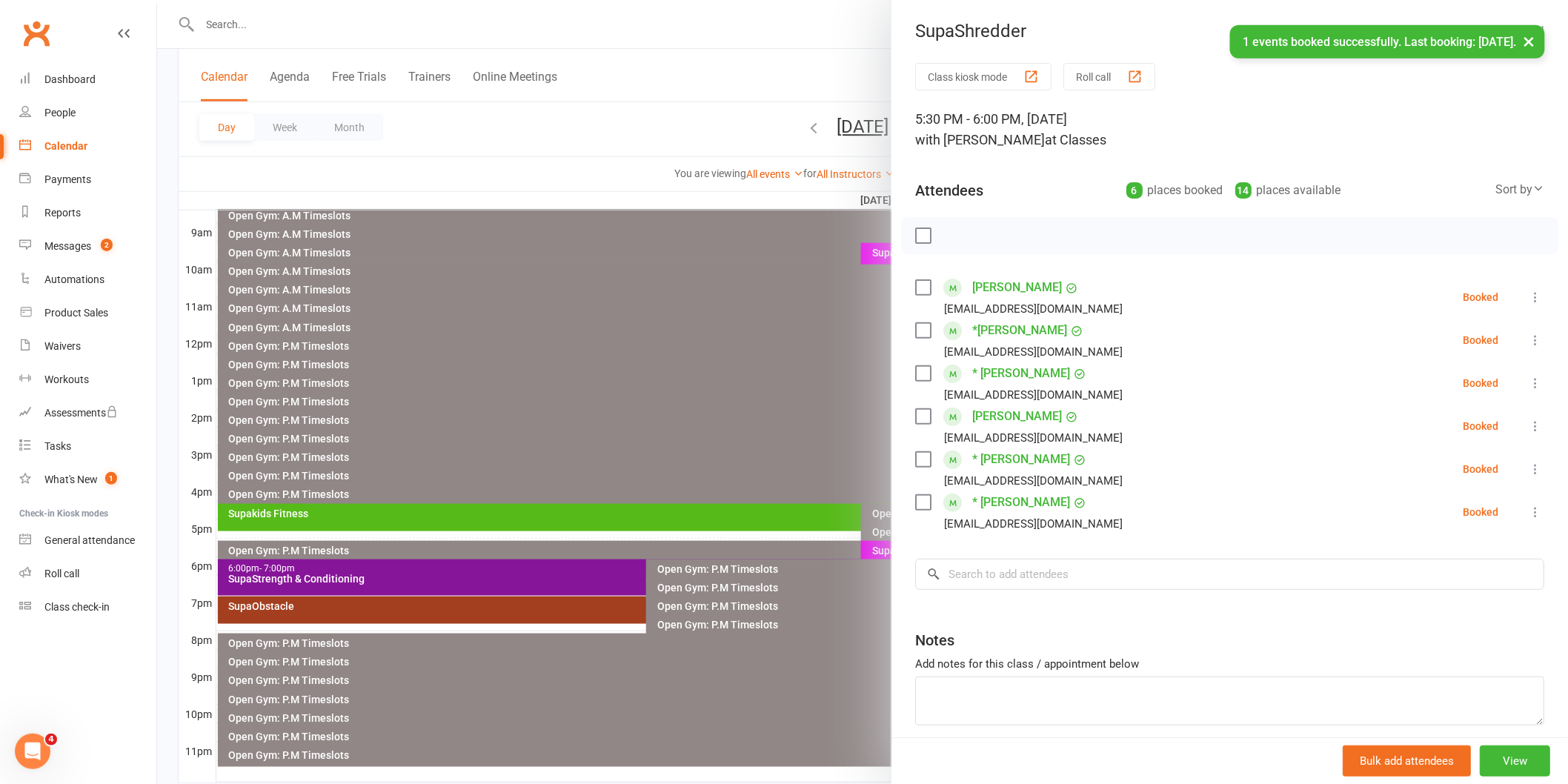
click at [915, 236] on label at bounding box center [922, 236] width 15 height 15
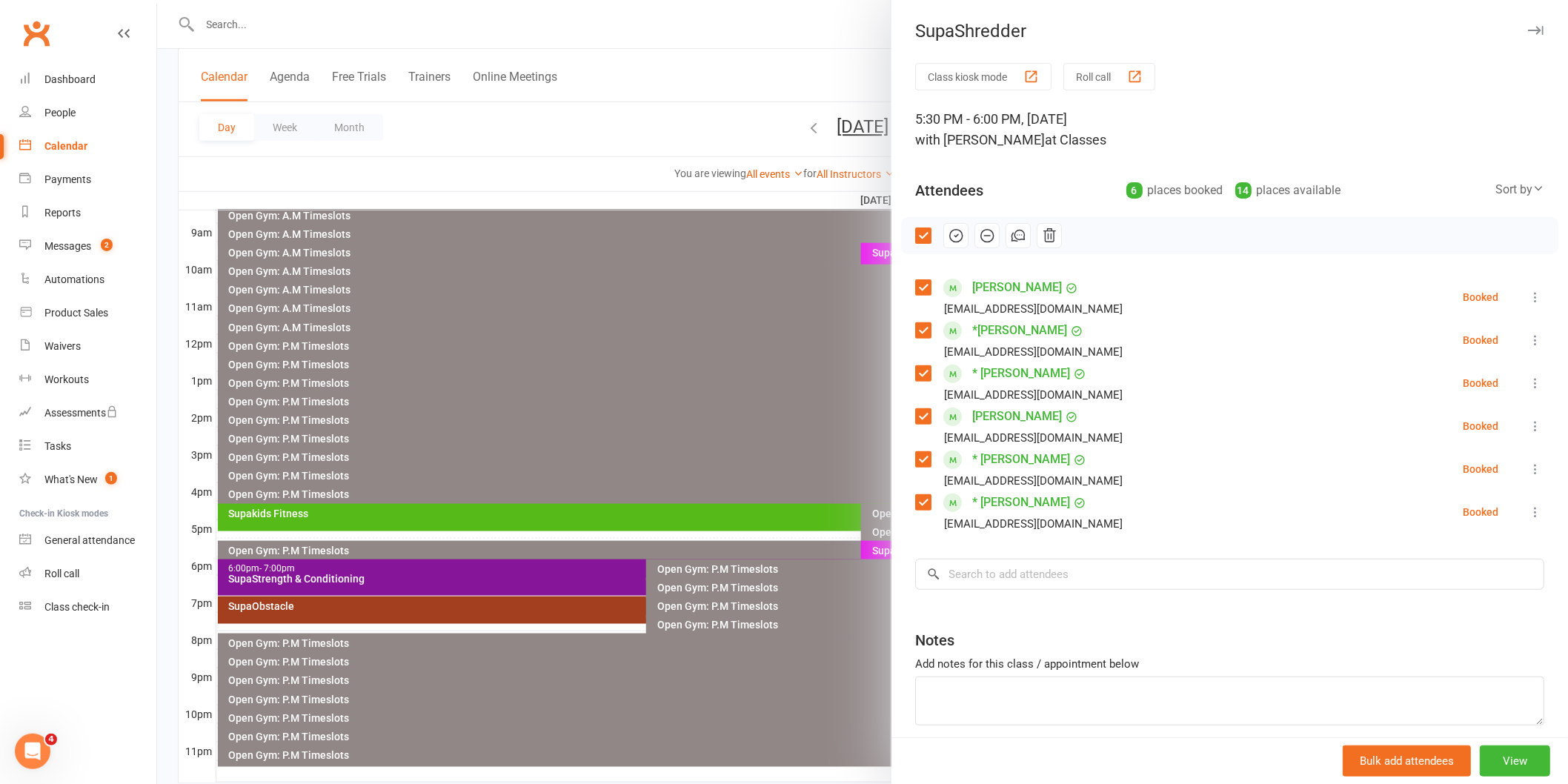
click at [948, 239] on icon "button" at bounding box center [956, 236] width 16 height 16
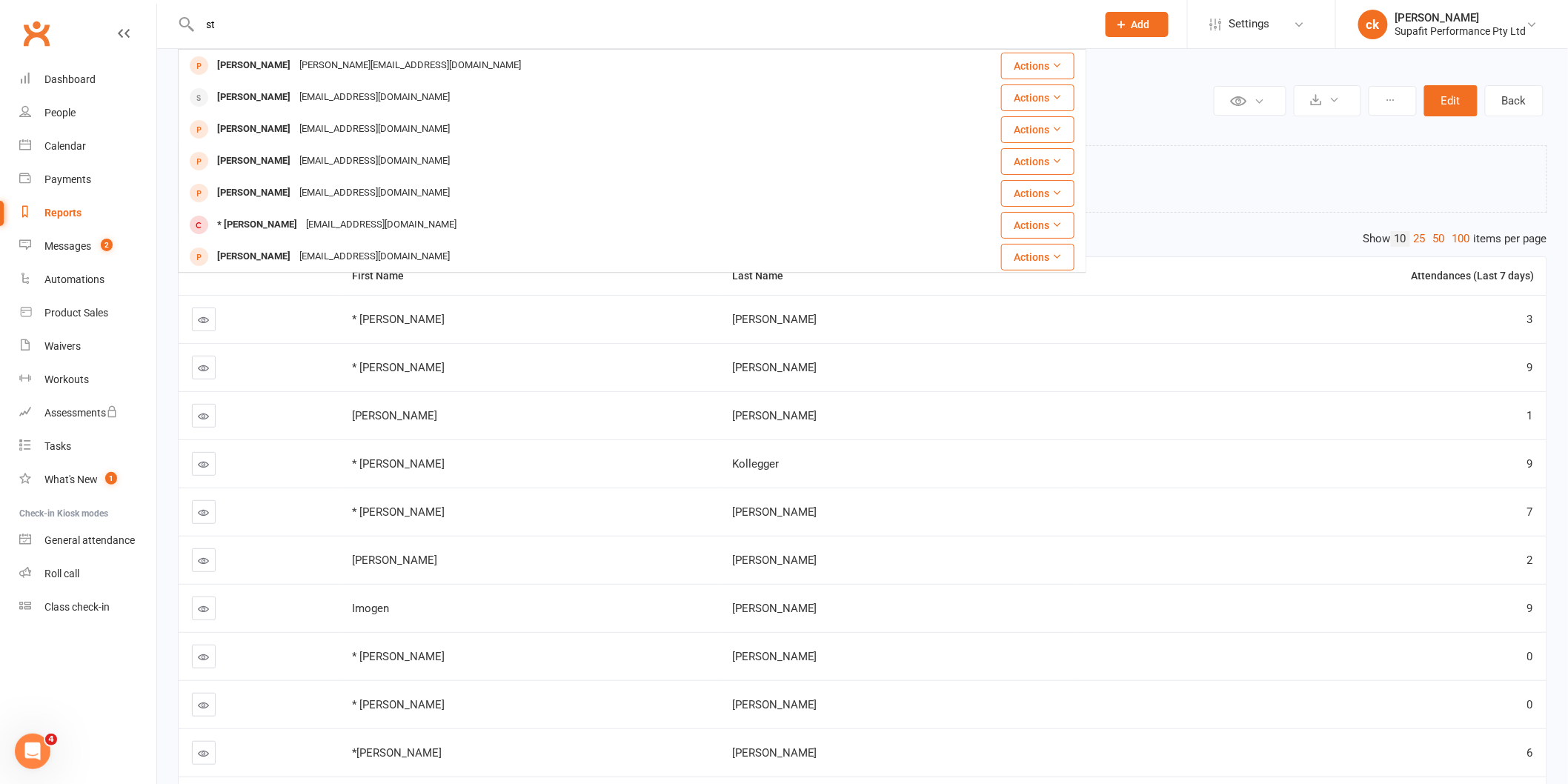
type input "s"
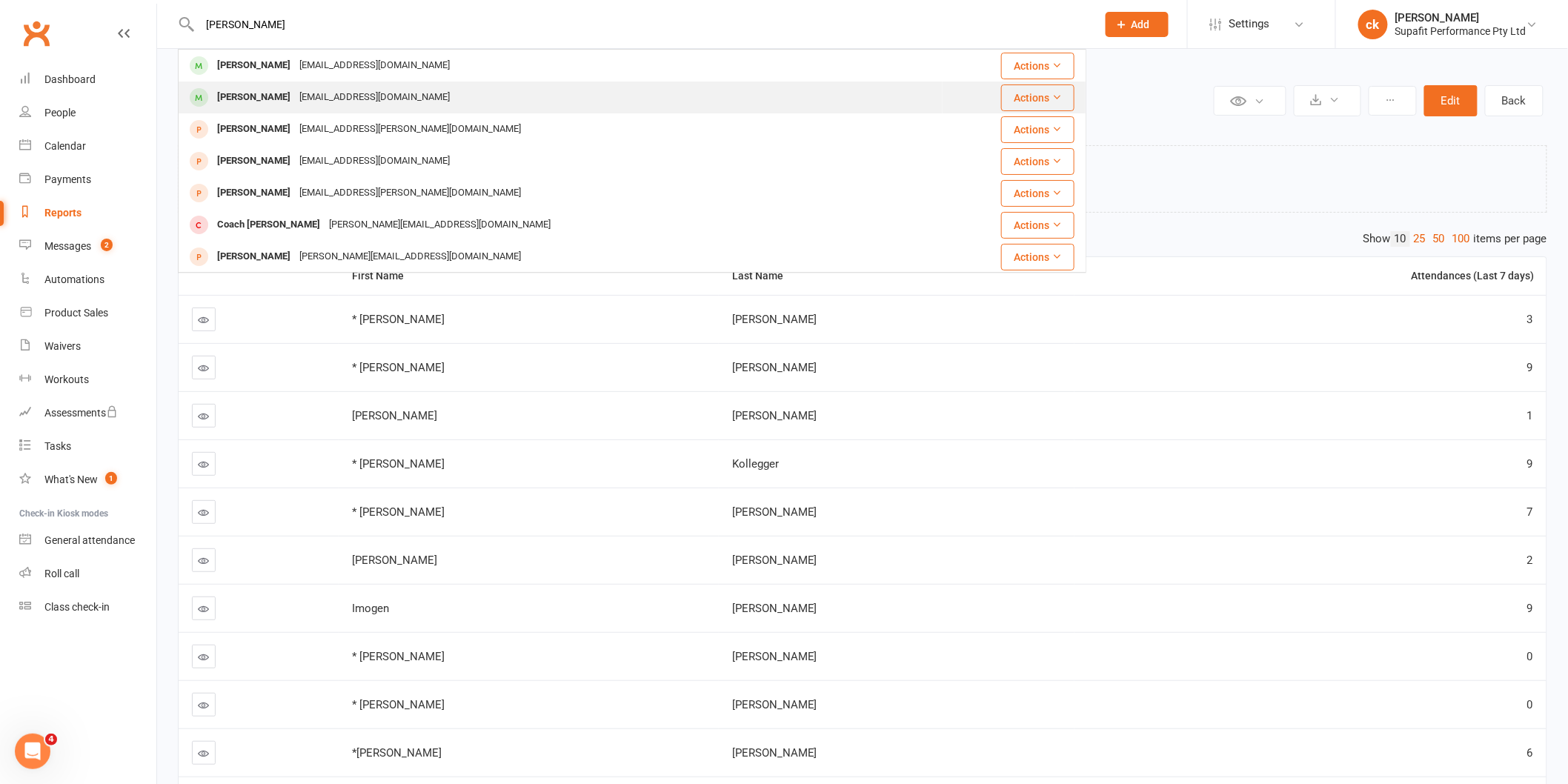
type input "[PERSON_NAME]"
click at [332, 91] on div "[EMAIL_ADDRESS][DOMAIN_NAME]" at bounding box center [374, 97] width 159 height 21
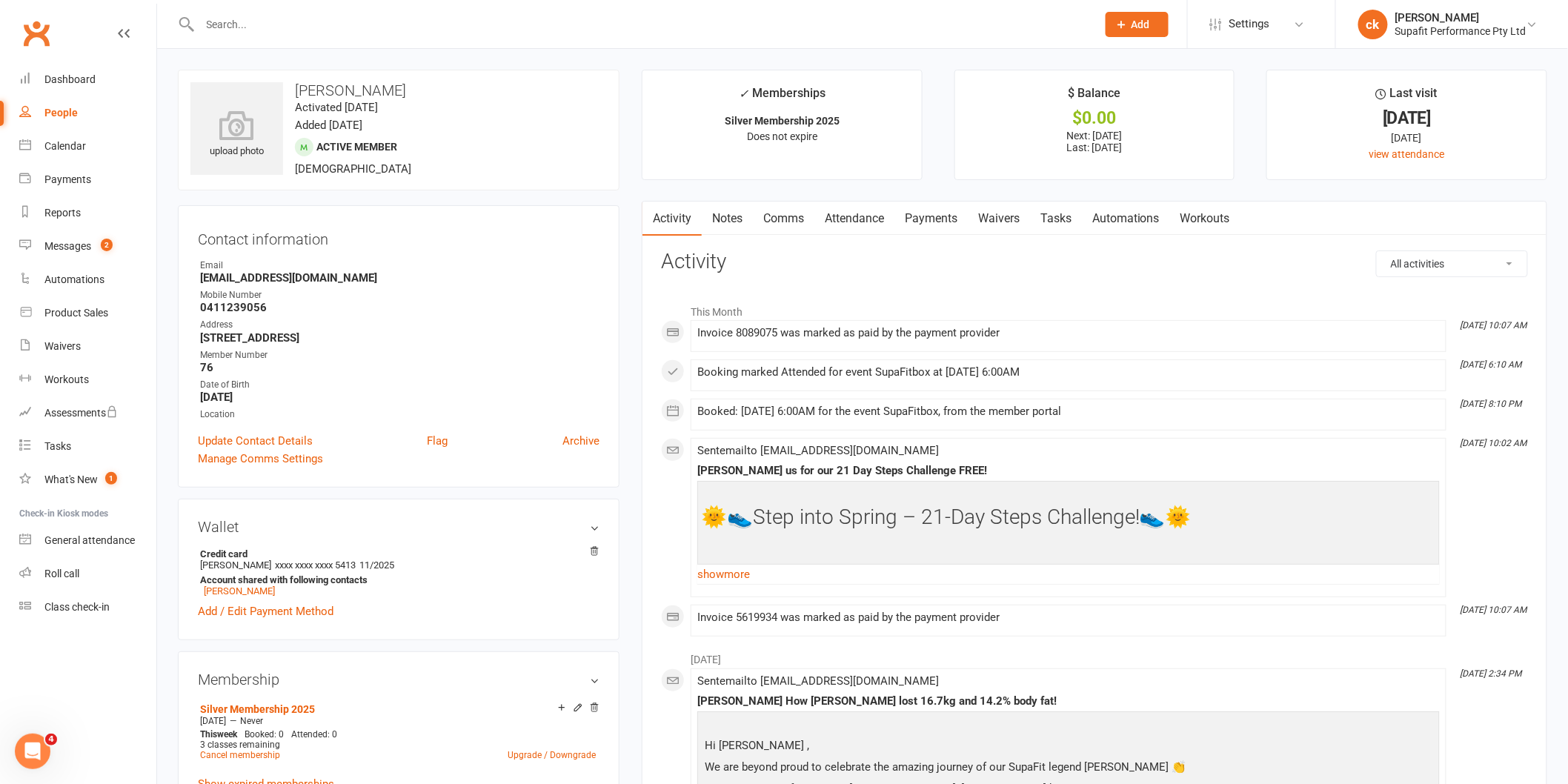
click at [268, 25] on input "text" at bounding box center [641, 25] width 891 height 21
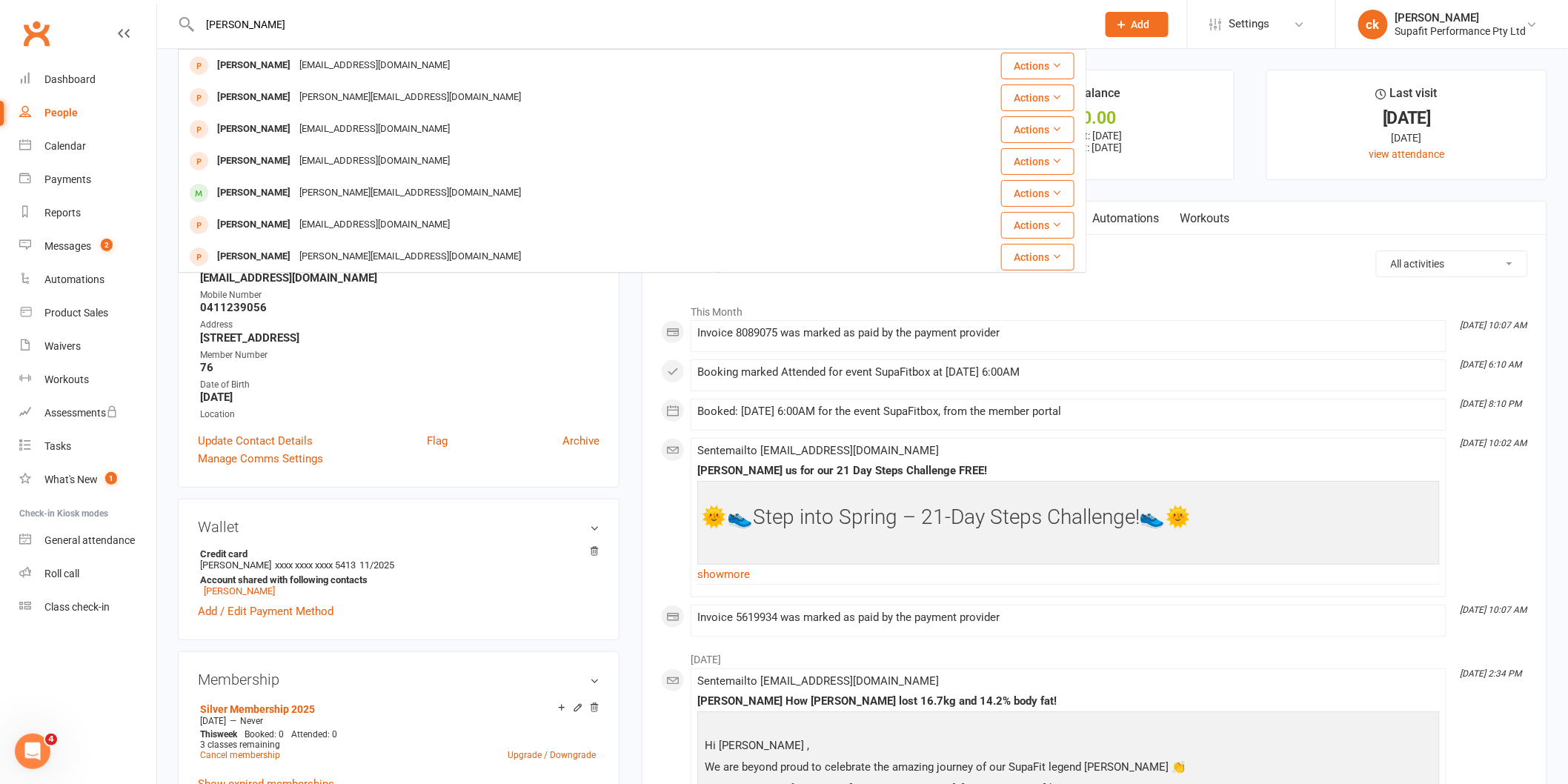
type input "[PERSON_NAME]"
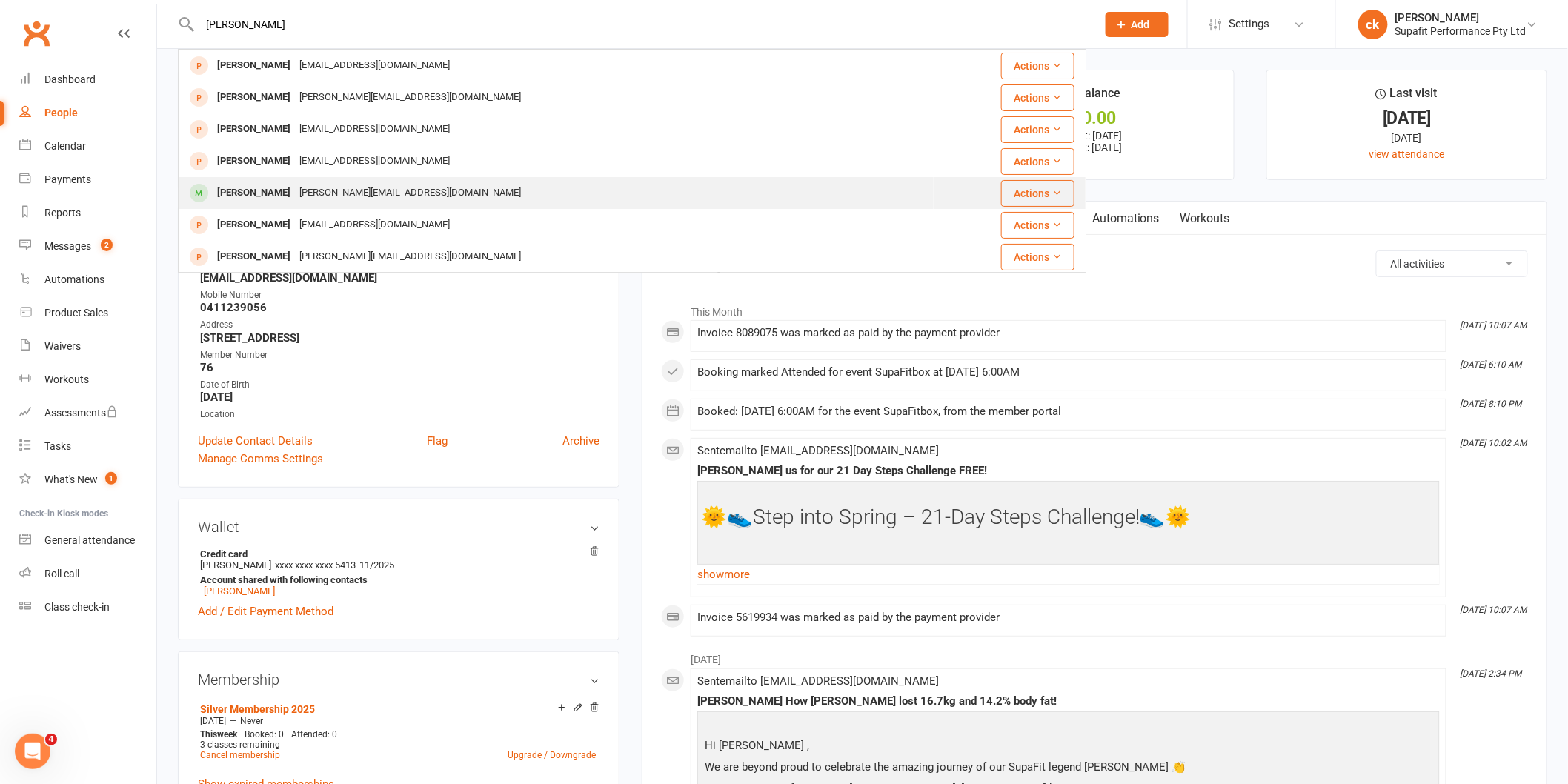
click at [248, 187] on div "[PERSON_NAME]" at bounding box center [253, 193] width 82 height 21
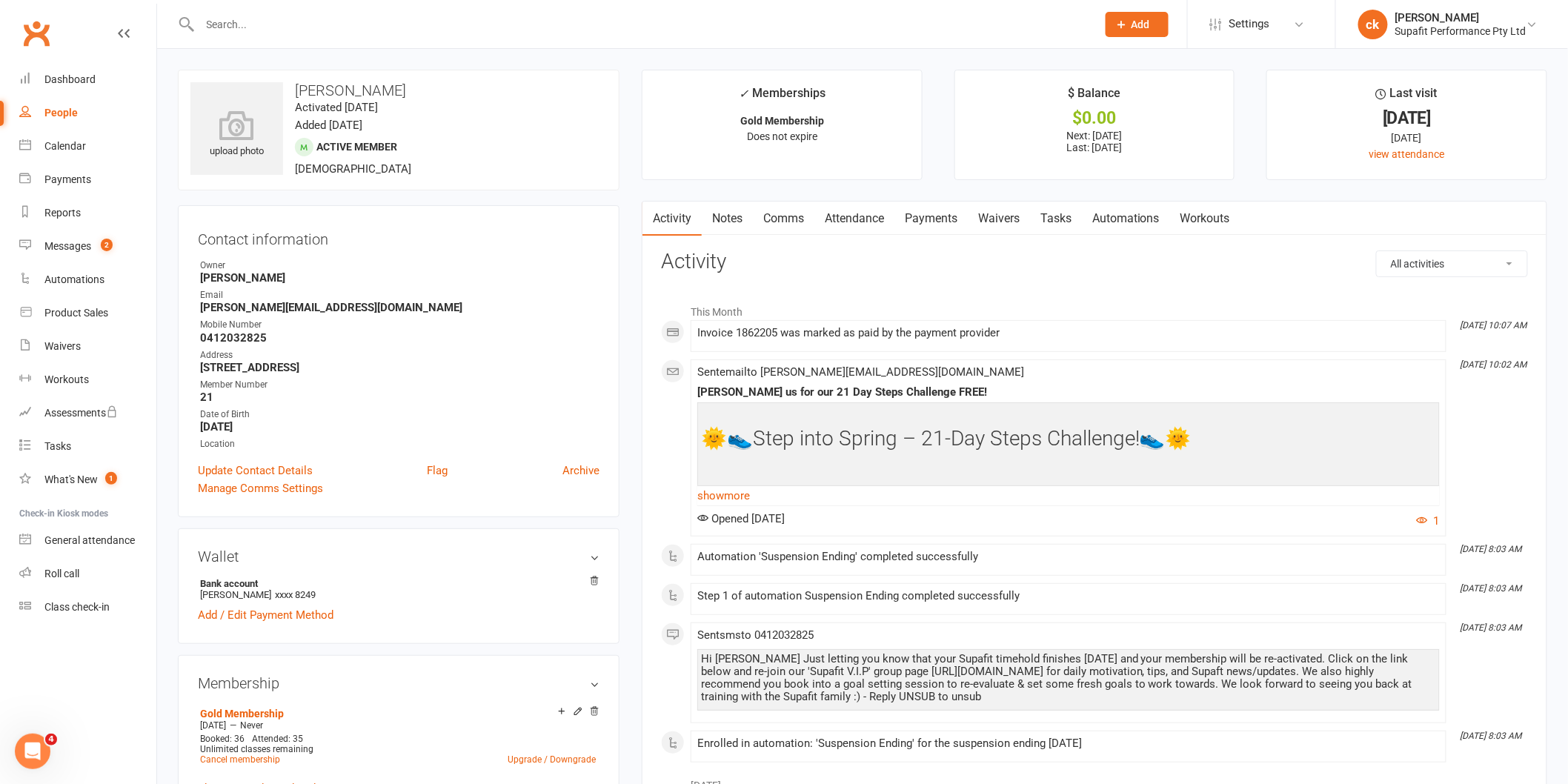
click at [252, 17] on input "text" at bounding box center [641, 25] width 891 height 21
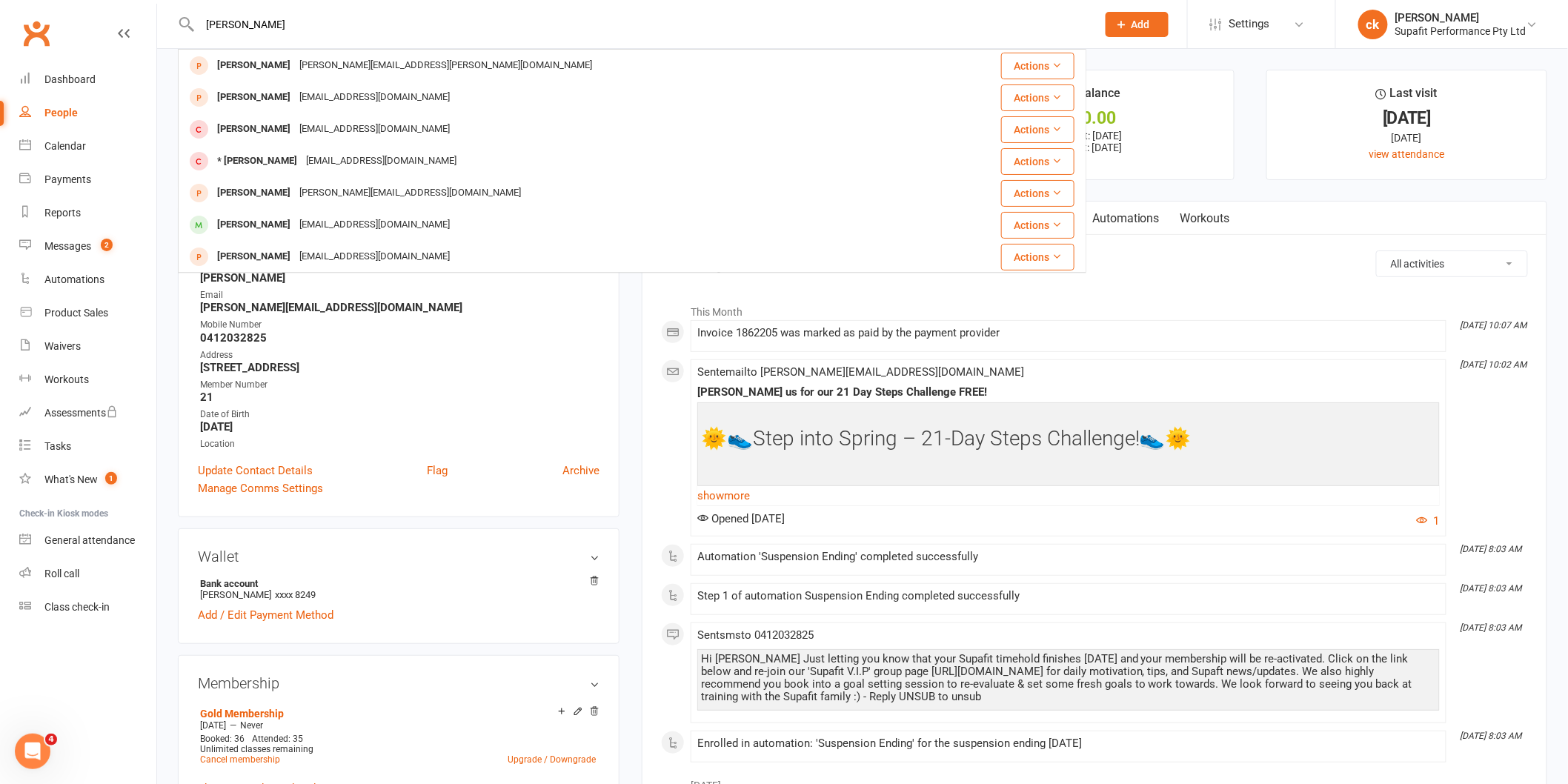
type input "[PERSON_NAME]"
click at [268, 188] on div "[PERSON_NAME]" at bounding box center [253, 193] width 82 height 21
